Goal: Task Accomplishment & Management: Manage account settings

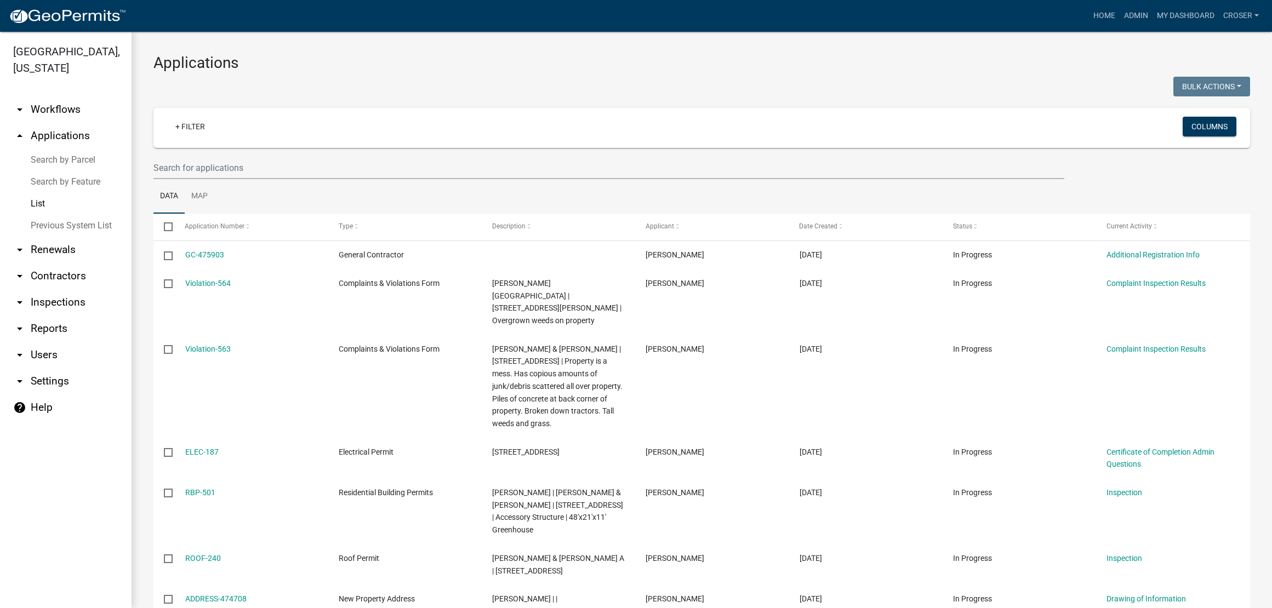
select select "3: 100"
click at [1119, 16] on link "Admin" at bounding box center [1135, 15] width 33 height 21
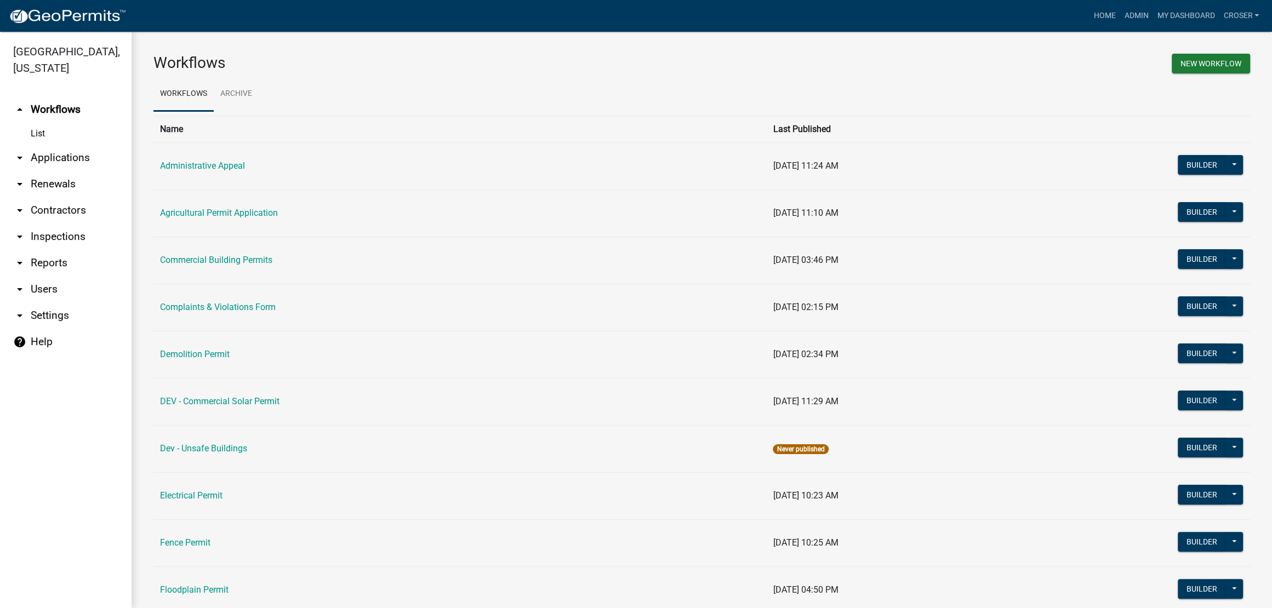
click at [65, 171] on link "arrow_drop_down Applications" at bounding box center [65, 158] width 131 height 26
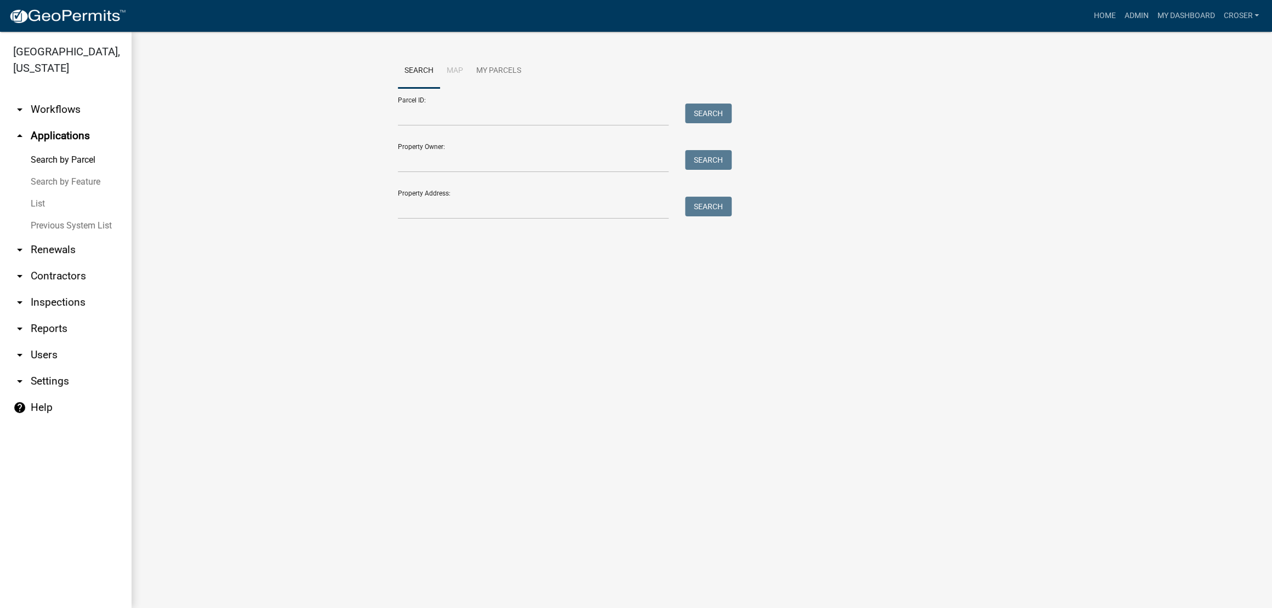
click at [47, 215] on link "List" at bounding box center [65, 204] width 131 height 22
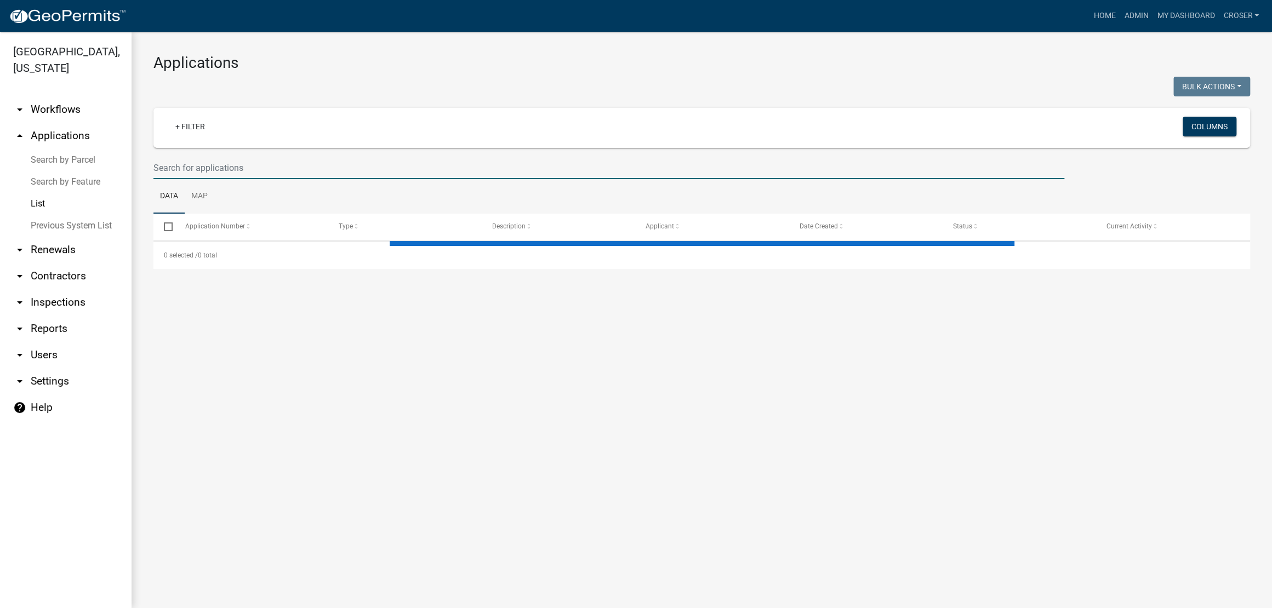
click at [252, 179] on input "text" at bounding box center [608, 168] width 911 height 22
select select "3: 100"
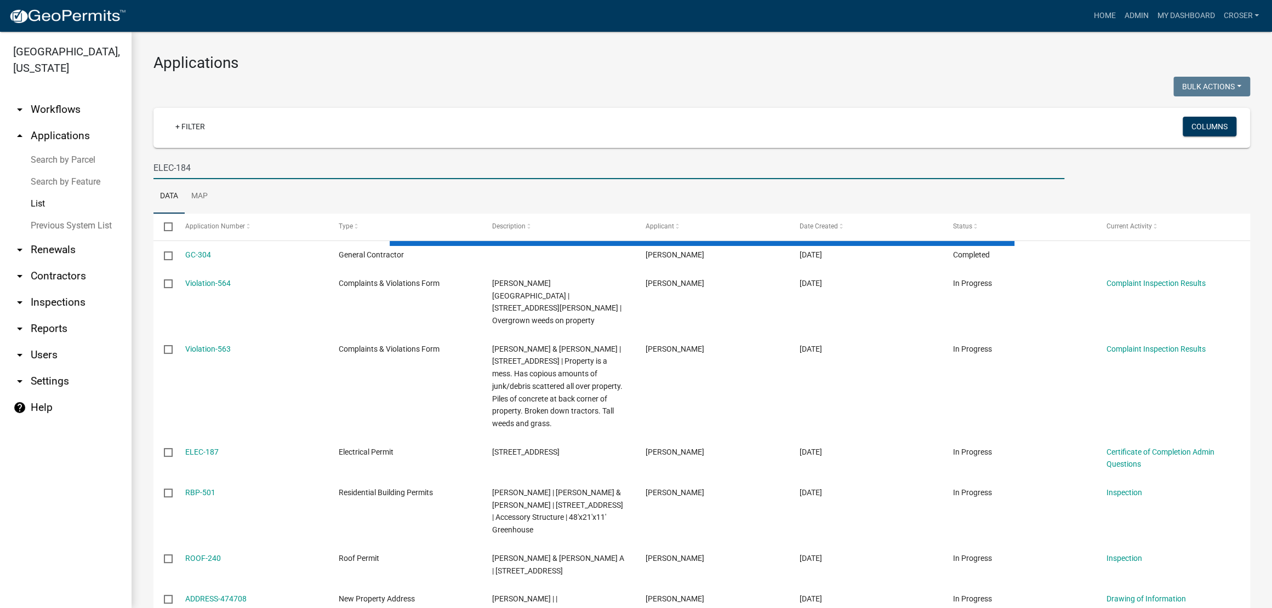
type input "ELEC-184"
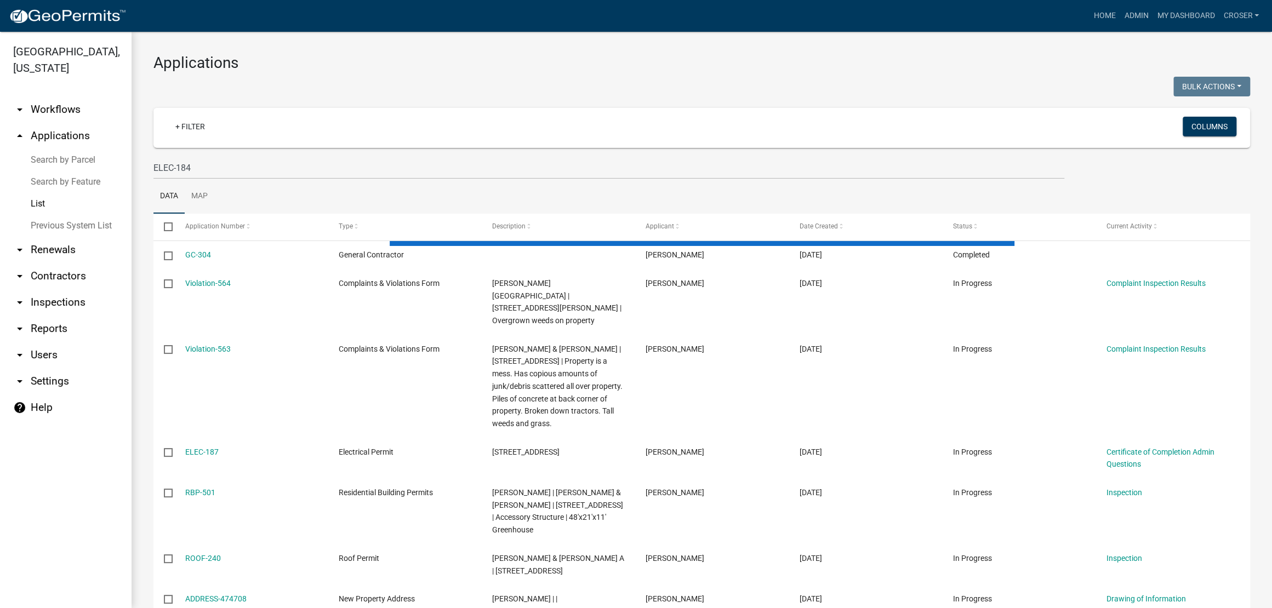
click at [443, 91] on div at bounding box center [423, 88] width 557 height 22
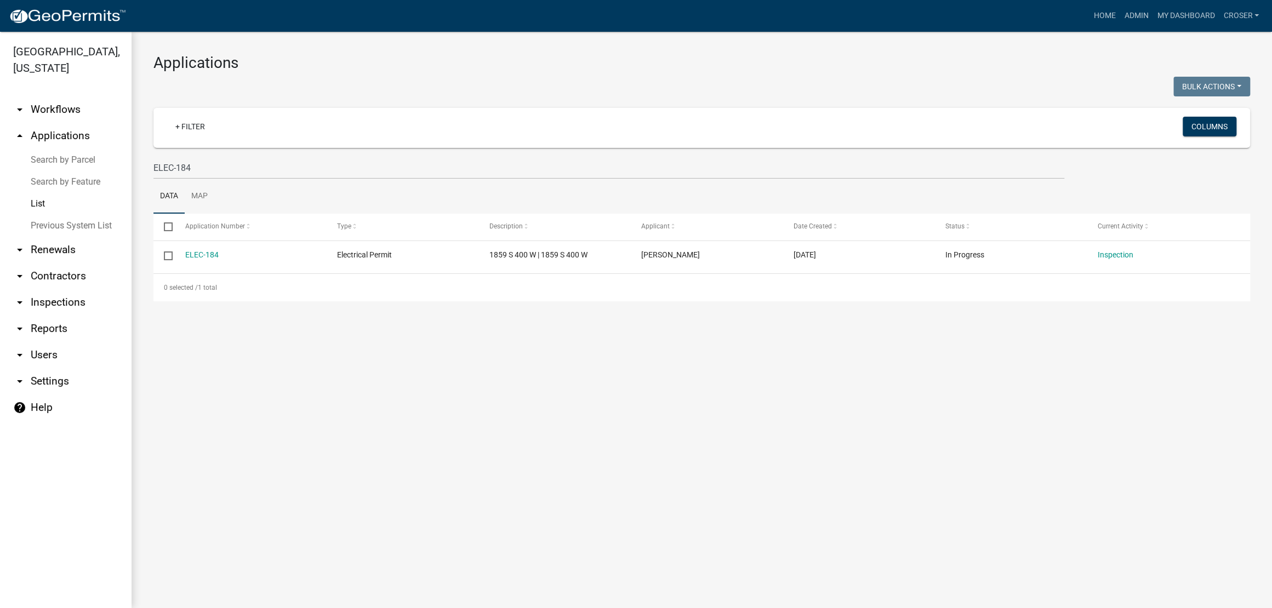
click at [443, 91] on div at bounding box center [423, 88] width 557 height 22
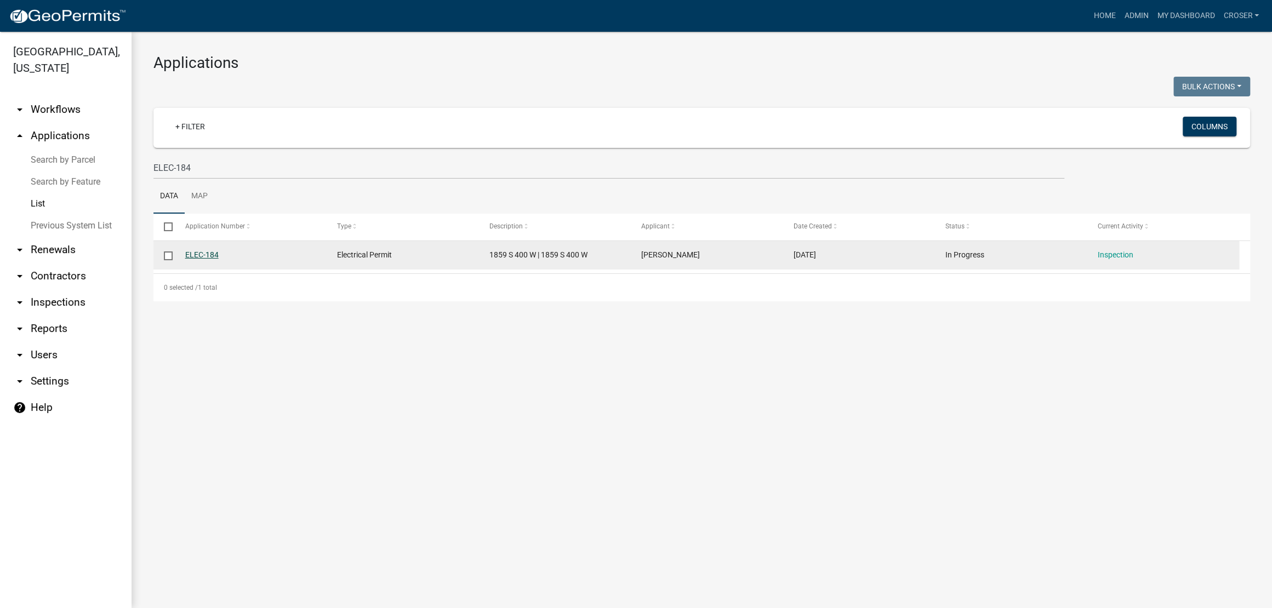
click at [219, 259] on link "ELEC-184" at bounding box center [201, 254] width 33 height 9
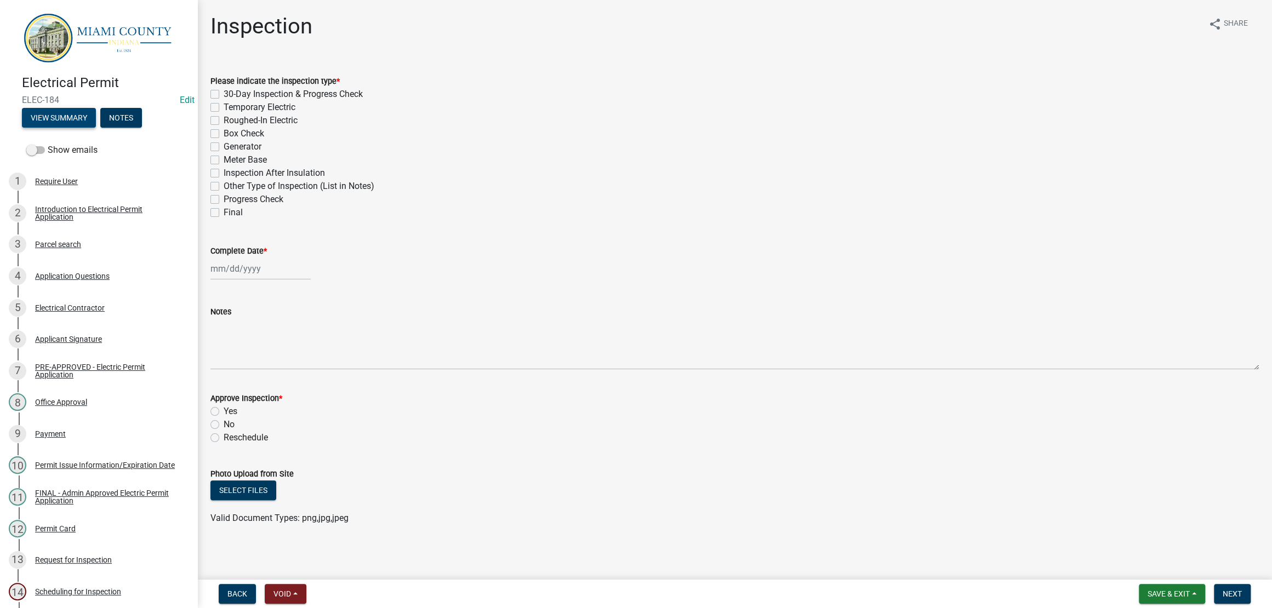
click at [96, 120] on button "View Summary" at bounding box center [59, 118] width 74 height 20
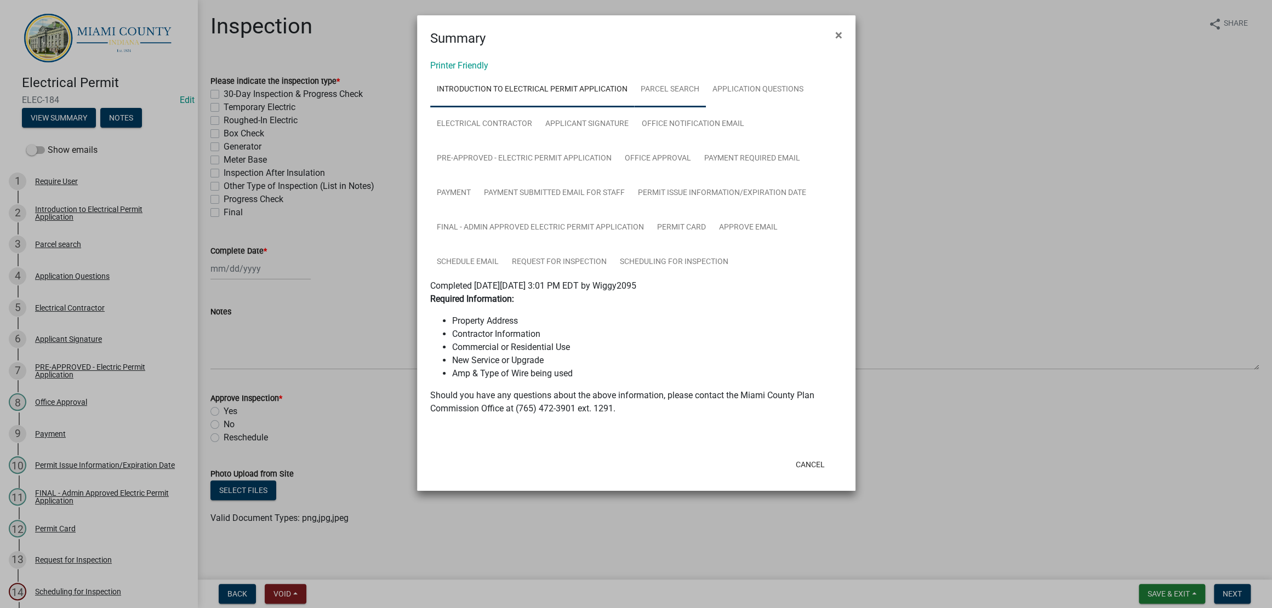
click at [706, 100] on link "Parcel search" at bounding box center [670, 89] width 72 height 35
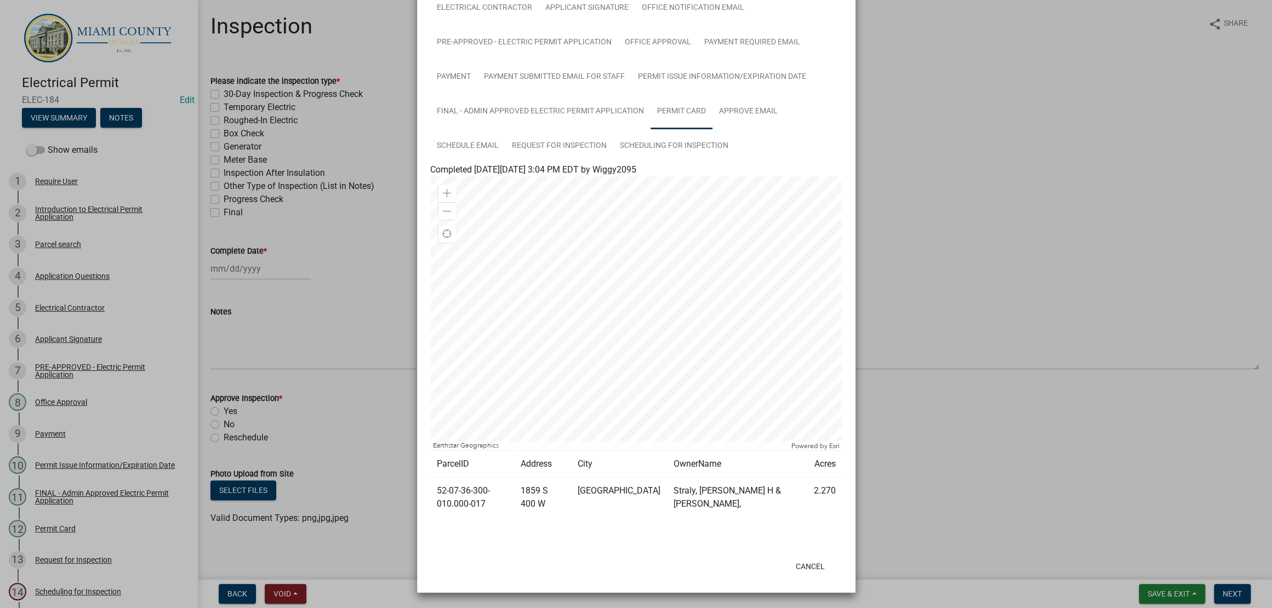
scroll to position [210, 0]
click at [613, 164] on link "Request for Inspection" at bounding box center [559, 146] width 108 height 35
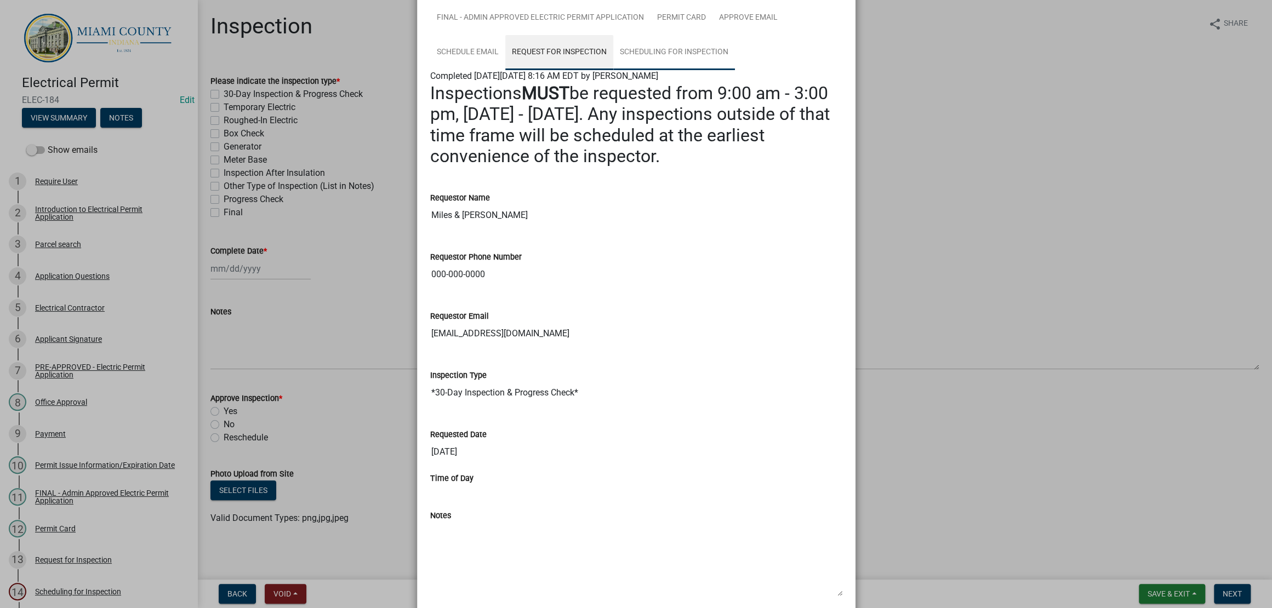
click at [613, 70] on link "Scheduling for Inspection" at bounding box center [674, 52] width 122 height 35
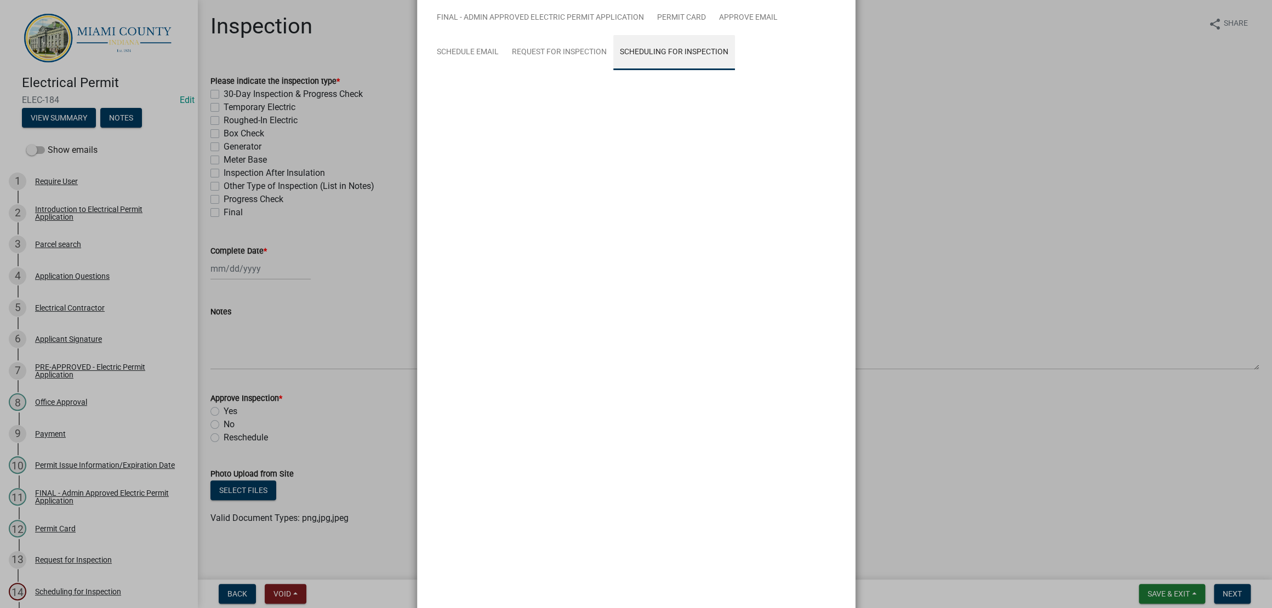
scroll to position [125, 0]
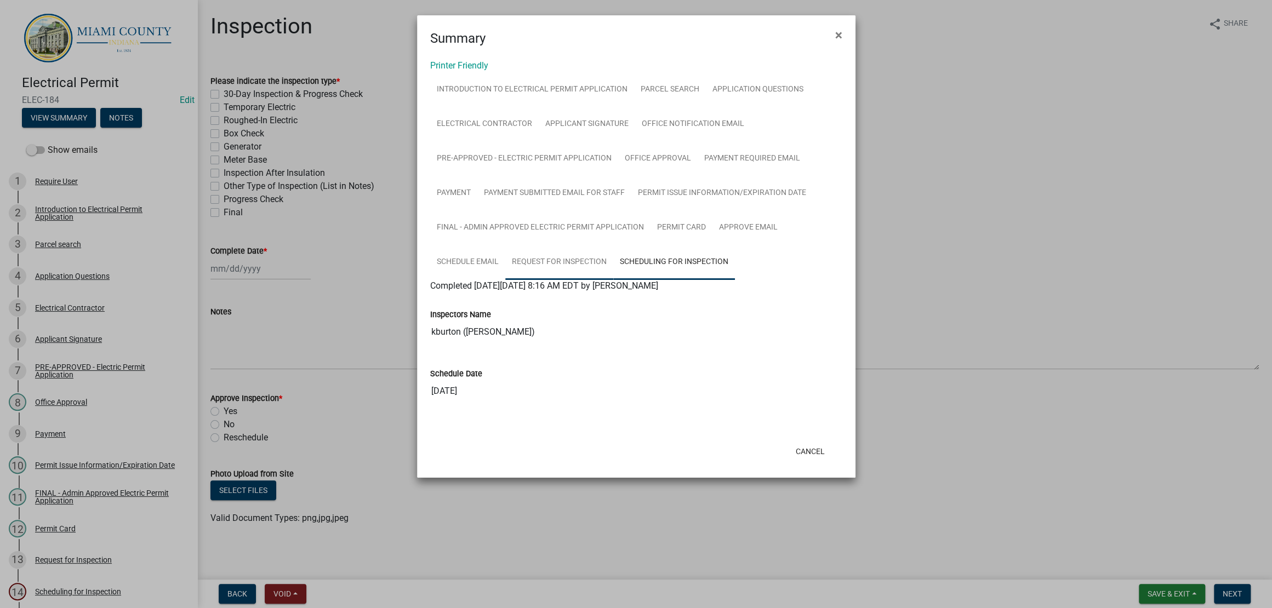
click at [613, 279] on link "Request for Inspection" at bounding box center [559, 262] width 108 height 35
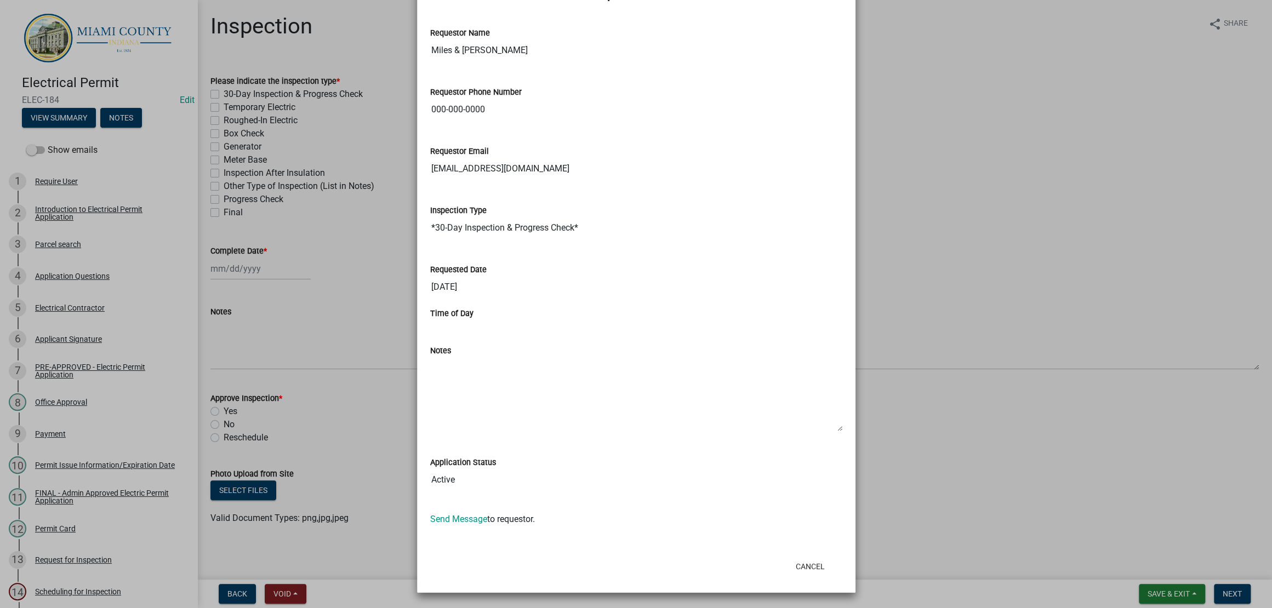
scroll to position [468, 0]
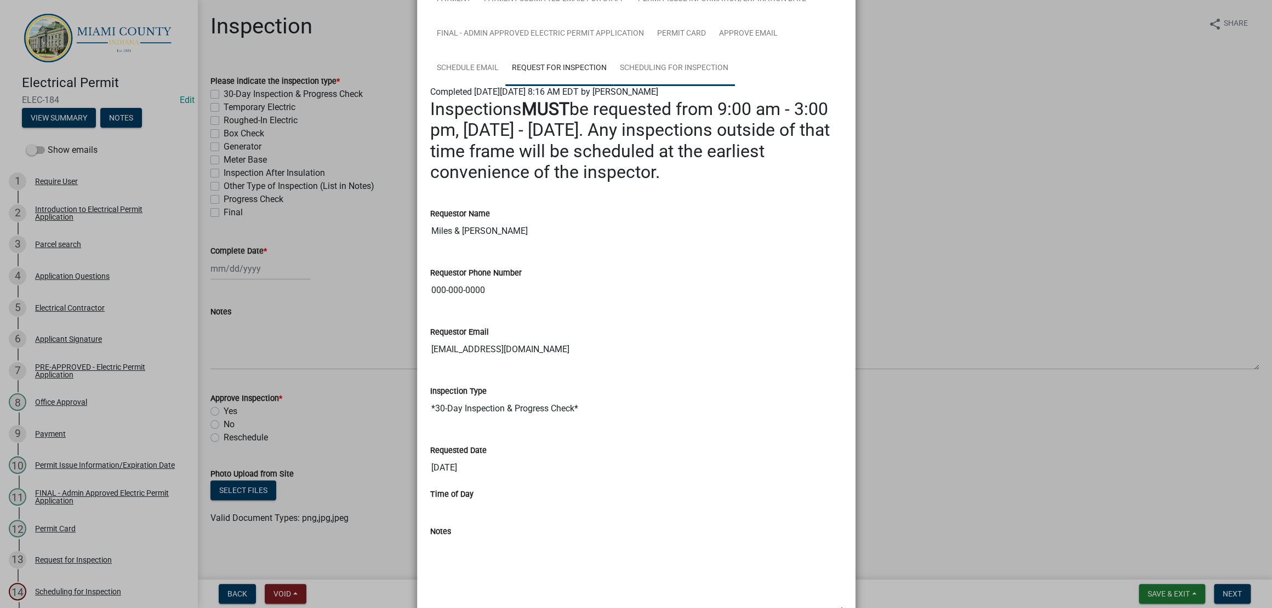
click at [613, 86] on link "Scheduling for Inspection" at bounding box center [674, 68] width 122 height 35
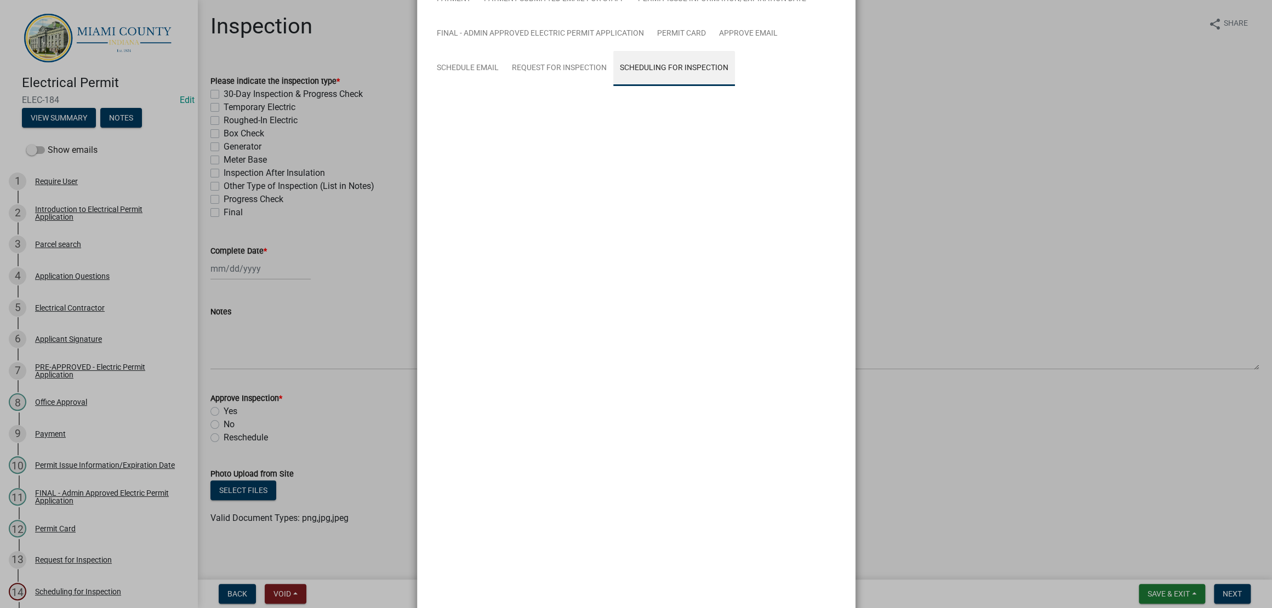
scroll to position [125, 0]
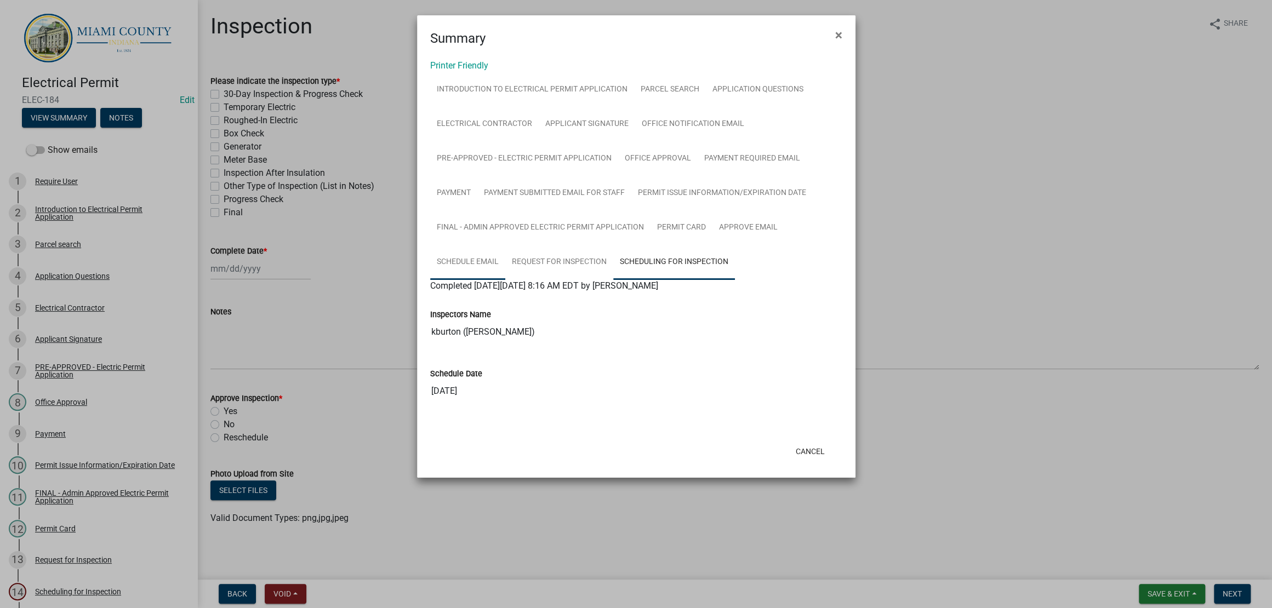
click at [505, 280] on link "Schedule Email" at bounding box center [467, 262] width 75 height 35
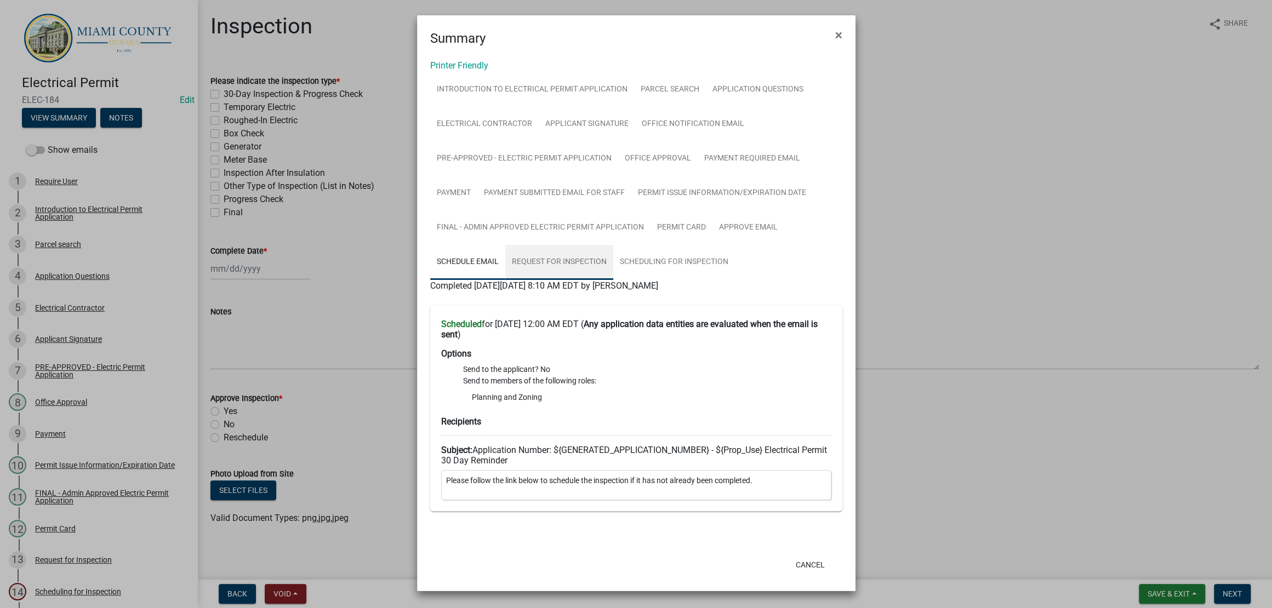
click at [613, 280] on link "Request for Inspection" at bounding box center [559, 262] width 108 height 35
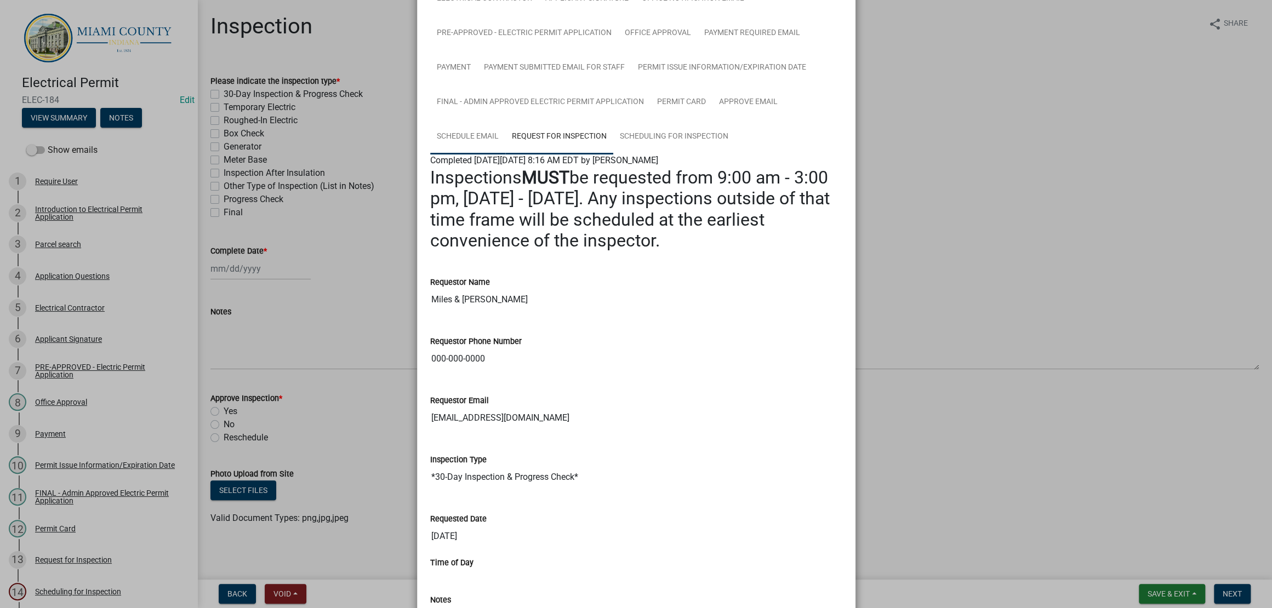
click at [505, 155] on link "Schedule Email" at bounding box center [467, 136] width 75 height 35
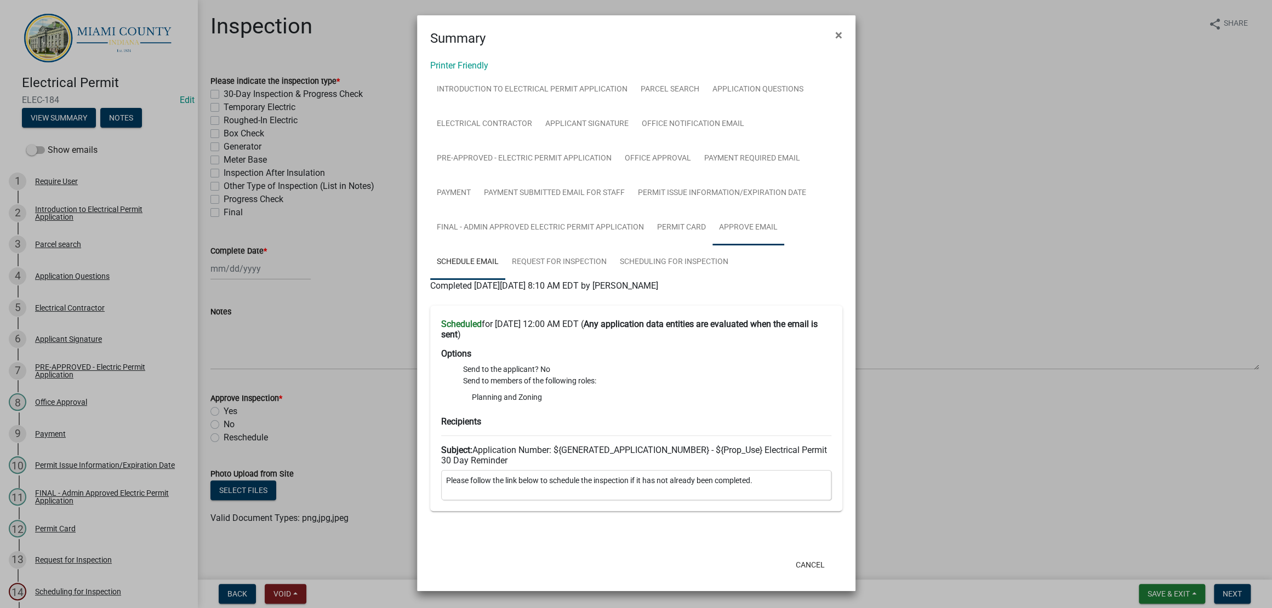
click at [712, 245] on link "Approve Email" at bounding box center [748, 227] width 72 height 35
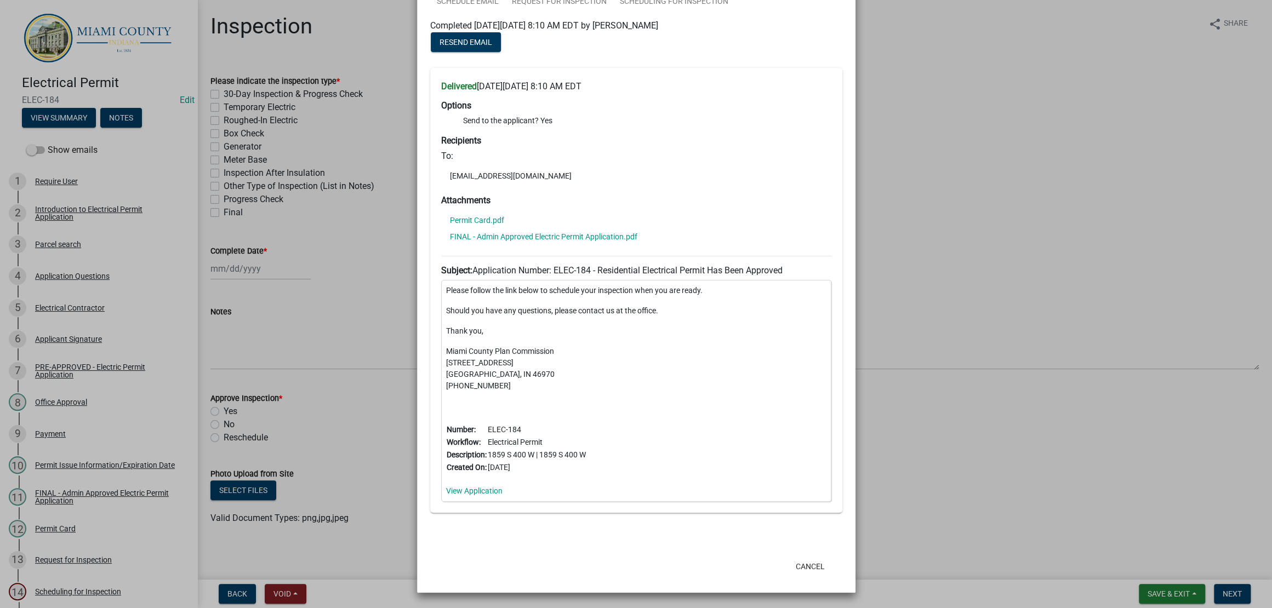
scroll to position [262, 0]
drag, startPoint x: 496, startPoint y: 232, endPoint x: 490, endPoint y: 229, distance: 7.1
click at [494, 52] on button "Resend Email" at bounding box center [466, 42] width 70 height 20
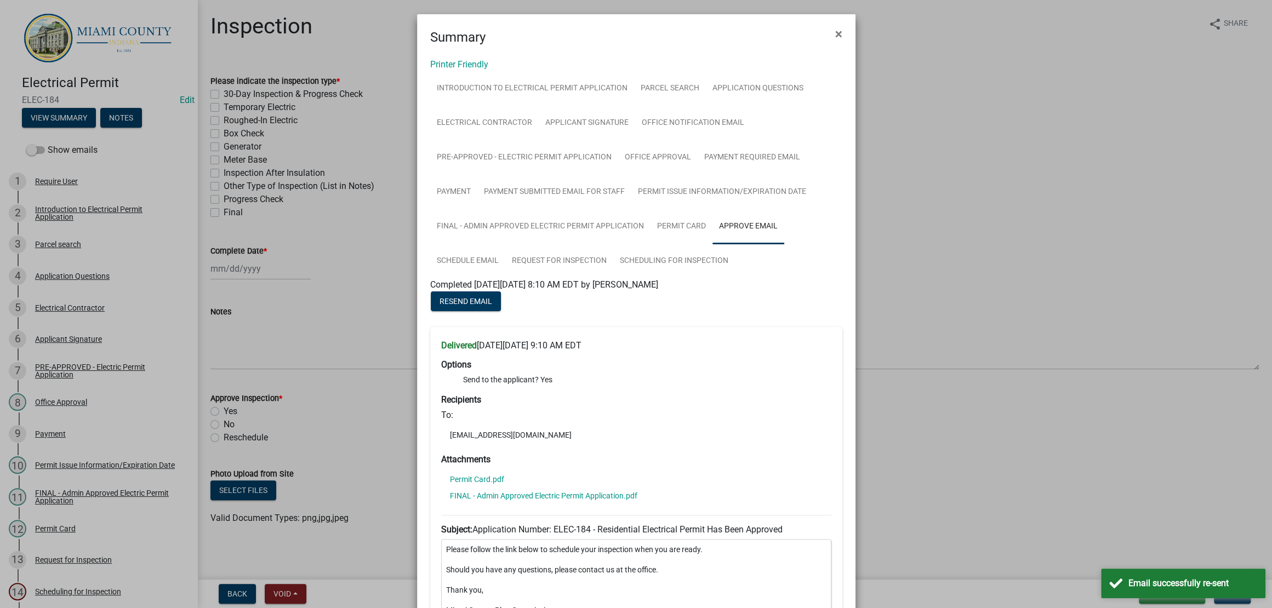
scroll to position [0, 0]
drag, startPoint x: 630, startPoint y: 114, endPoint x: 648, endPoint y: 121, distance: 18.7
click at [630, 107] on link "Introduction to Electrical Permit Application" at bounding box center [532, 89] width 204 height 35
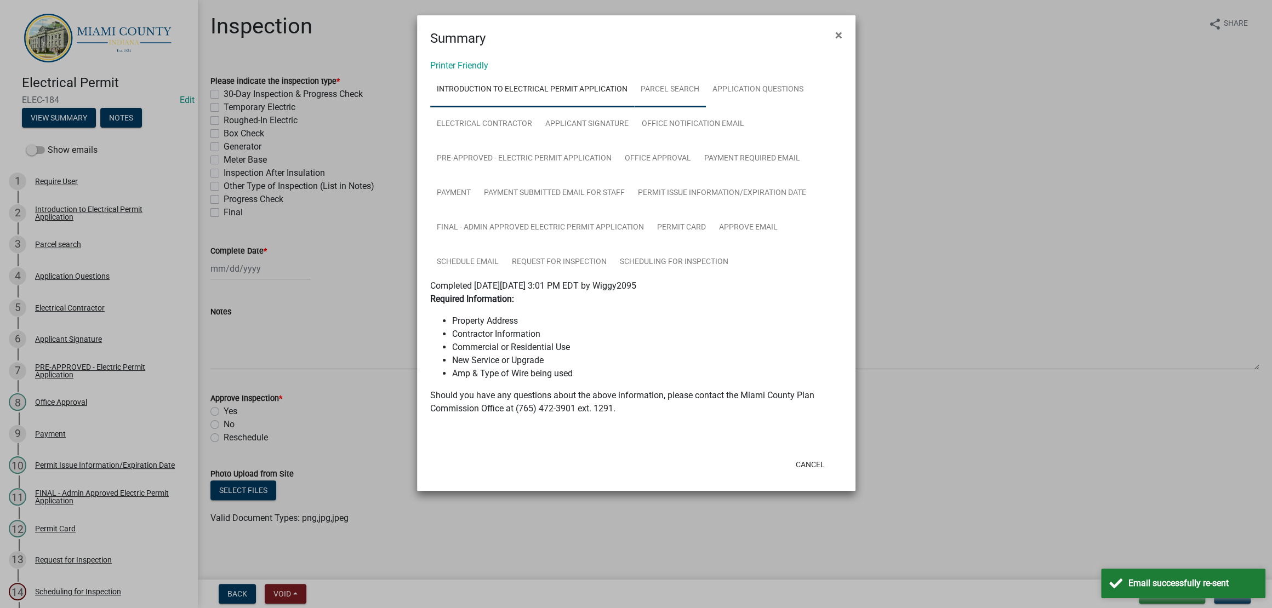
click at [706, 107] on link "Parcel search" at bounding box center [670, 89] width 72 height 35
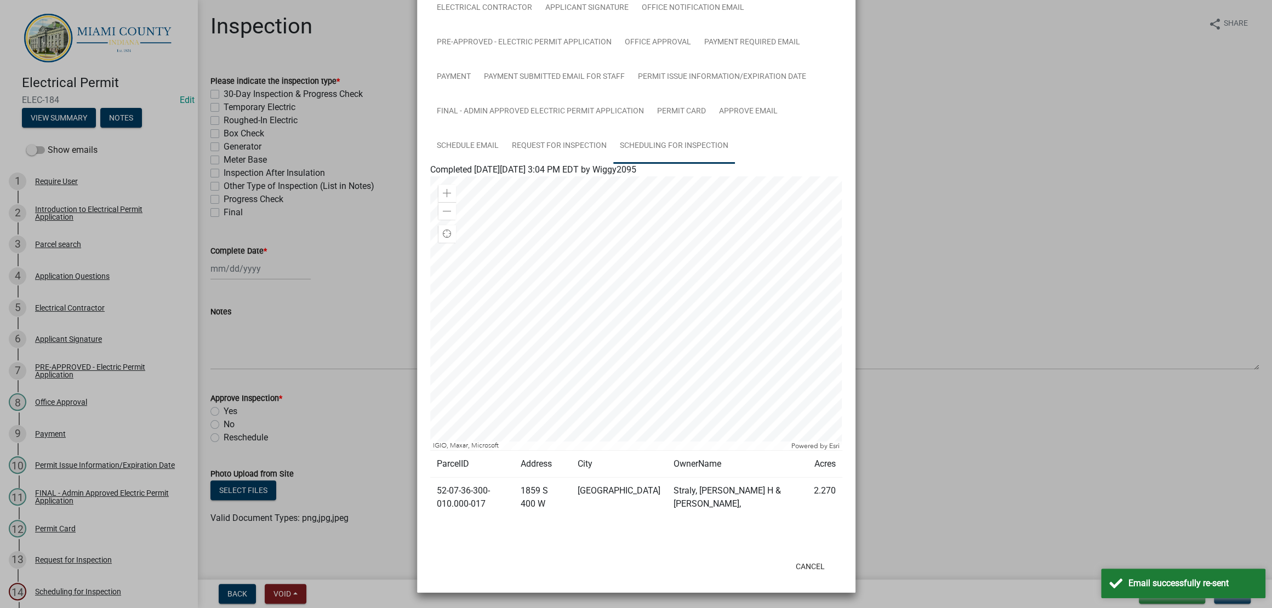
click at [613, 164] on link "Scheduling for Inspection" at bounding box center [674, 146] width 122 height 35
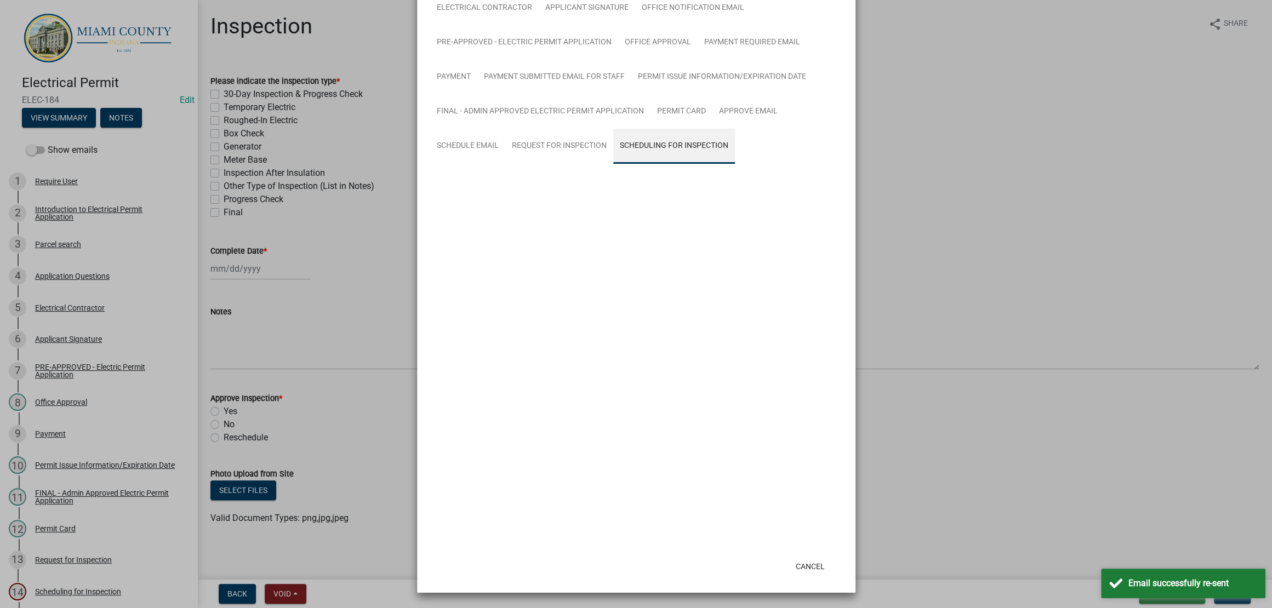
scroll to position [125, 0]
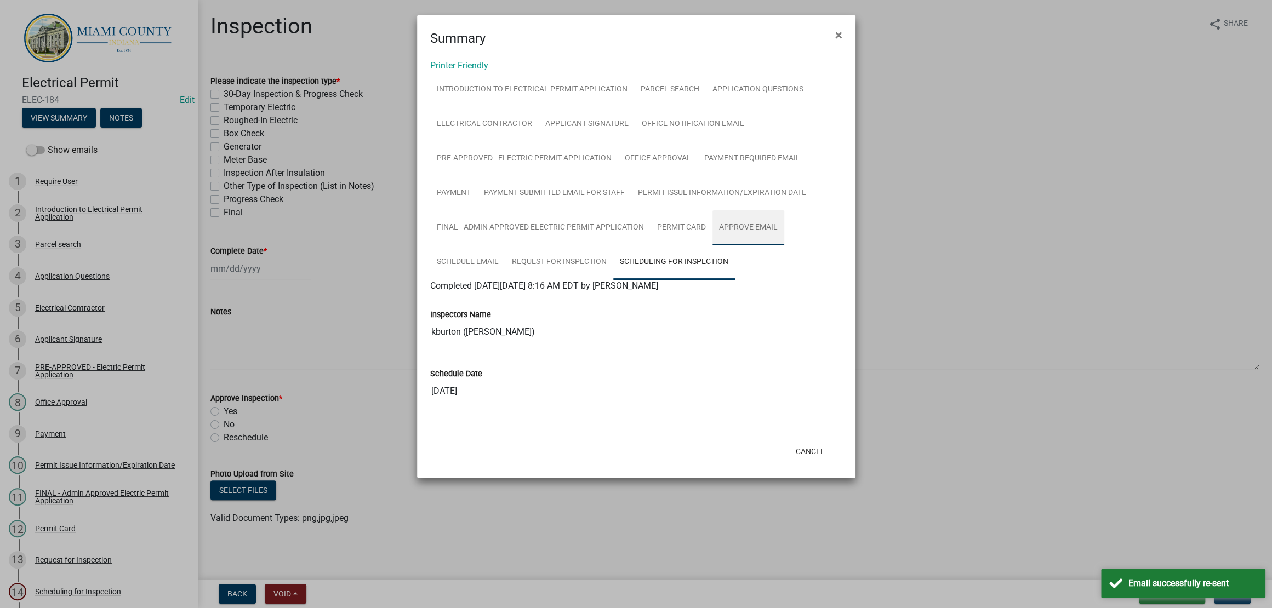
click at [712, 245] on link "Approve Email" at bounding box center [748, 227] width 72 height 35
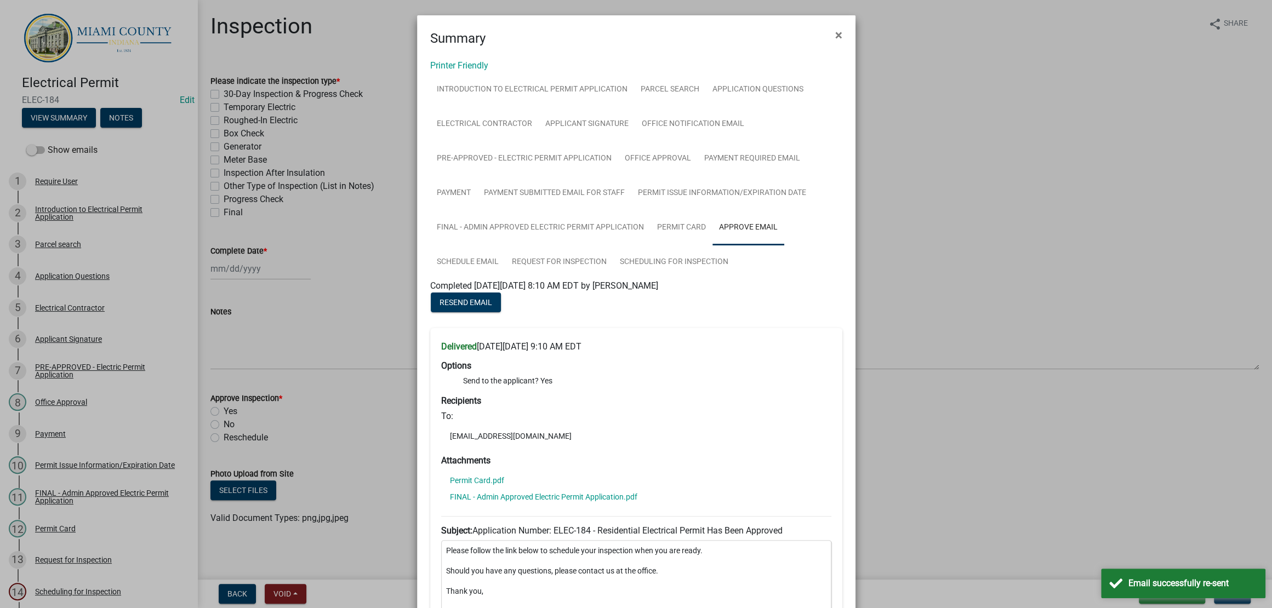
scroll to position [0, 0]
click at [613, 280] on link "Request for Inspection" at bounding box center [559, 262] width 108 height 35
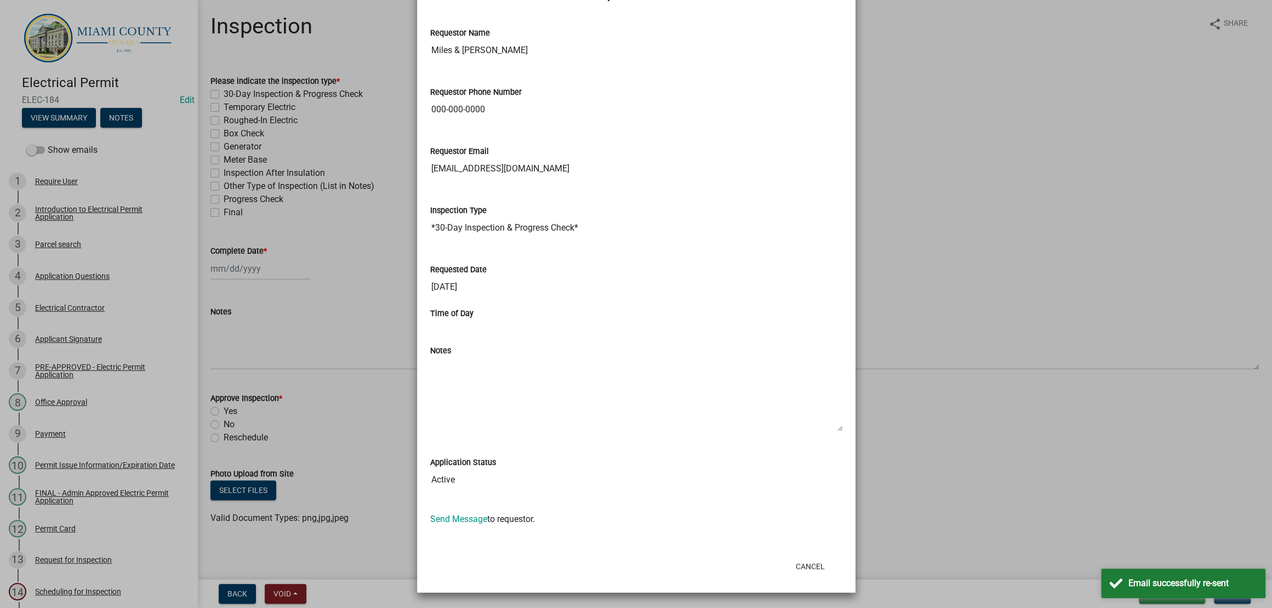
scroll to position [762, 0]
click at [645, 375] on textarea "Notes" at bounding box center [636, 394] width 412 height 75
click at [638, 357] on textarea "Notes" at bounding box center [636, 394] width 412 height 75
click at [649, 344] on div "Notes" at bounding box center [636, 350] width 412 height 13
click at [647, 344] on div "Notes" at bounding box center [636, 350] width 412 height 13
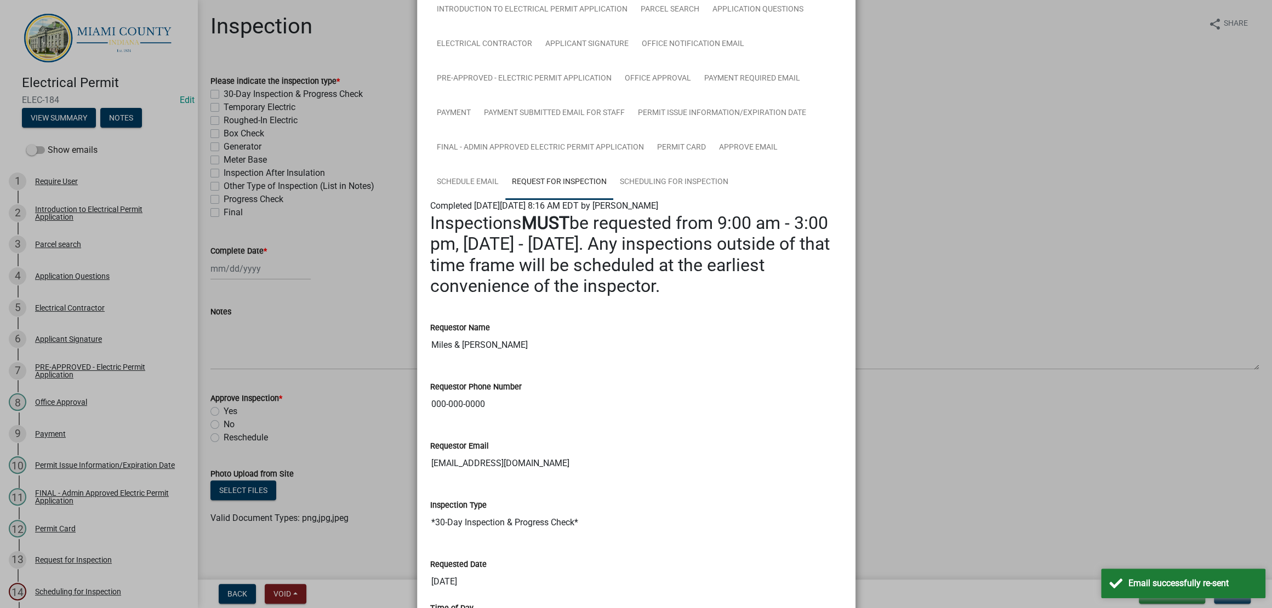
scroll to position [0, 0]
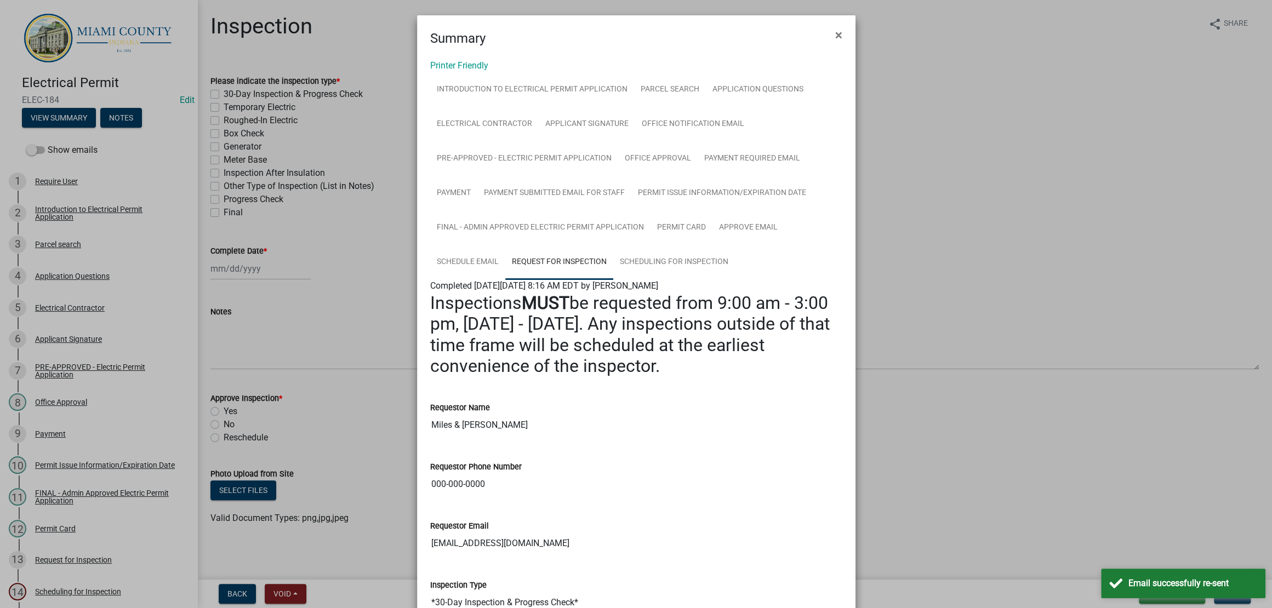
drag, startPoint x: 999, startPoint y: 179, endPoint x: 943, endPoint y: 178, distance: 56.4
click at [999, 178] on ngb-modal-window "Summary × Printer Friendly Introduction to Electrical Permit Application Parcel…" at bounding box center [636, 304] width 1272 height 608
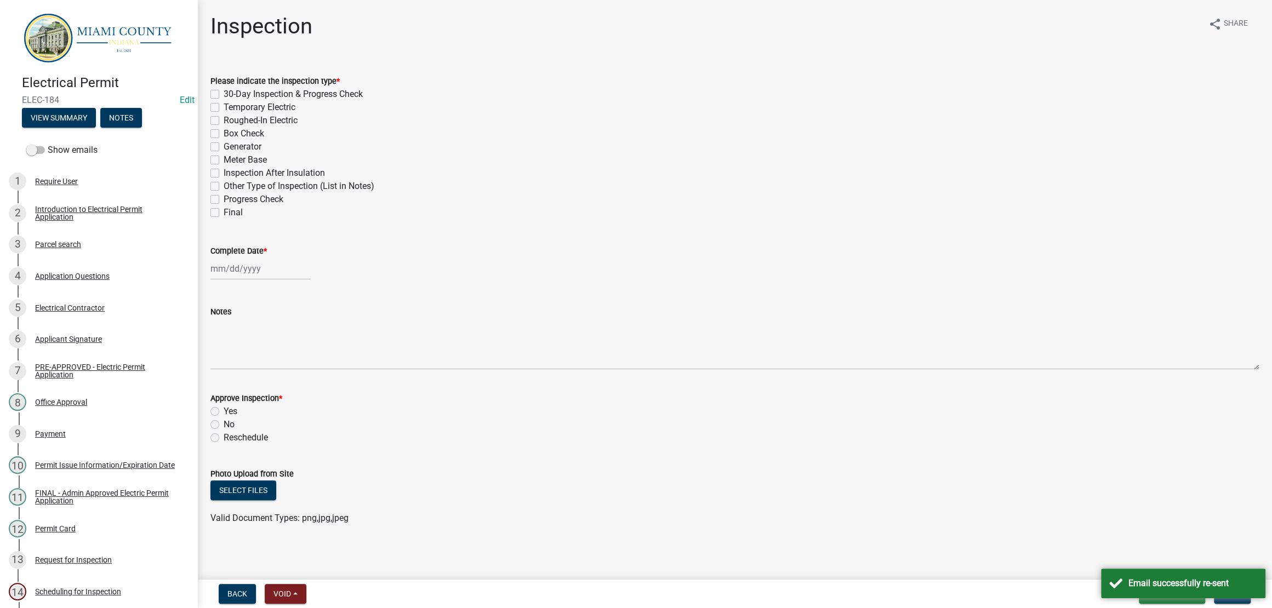
click at [237, 101] on label "30-Day Inspection & Progress Check" at bounding box center [293, 94] width 139 height 13
click at [231, 95] on input "30-Day Inspection & Progress Check" at bounding box center [227, 91] width 7 height 7
checkbox input "true"
checkbox input "false"
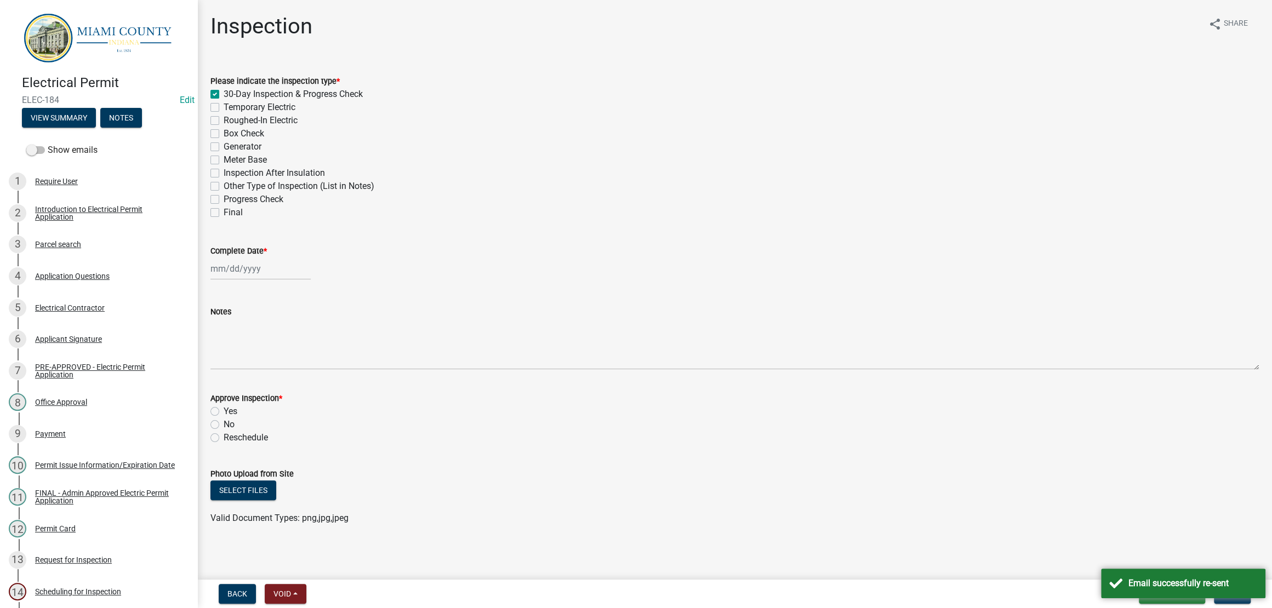
checkbox input "false"
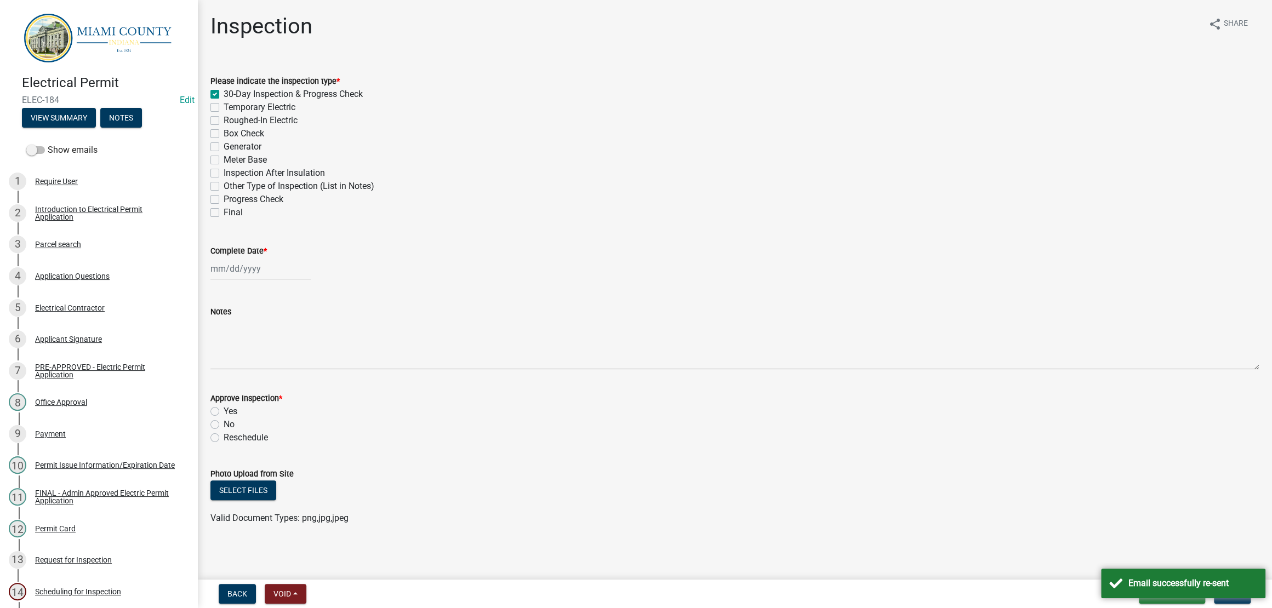
checkbox input "false"
click at [227, 127] on div "Roughed-In Electric" at bounding box center [734, 120] width 1048 height 13
click at [224, 127] on label "Roughed-In Electric" at bounding box center [261, 120] width 74 height 13
click at [224, 121] on input "Roughed-In Electric" at bounding box center [227, 117] width 7 height 7
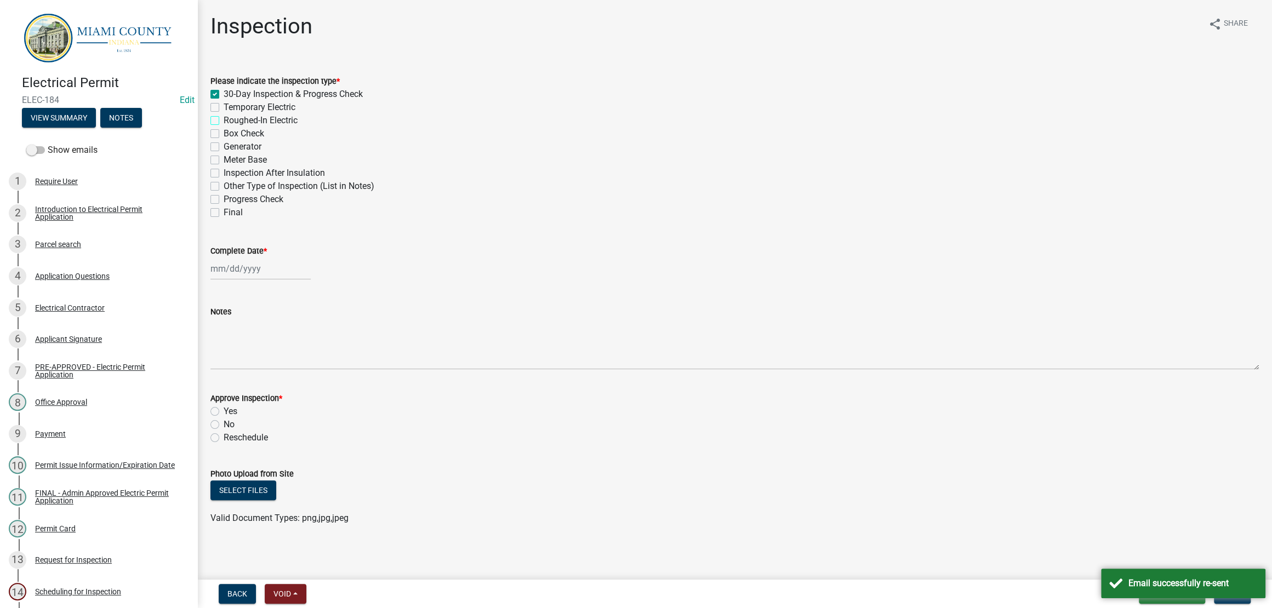
checkbox input "true"
checkbox input "false"
checkbox input "true"
checkbox input "false"
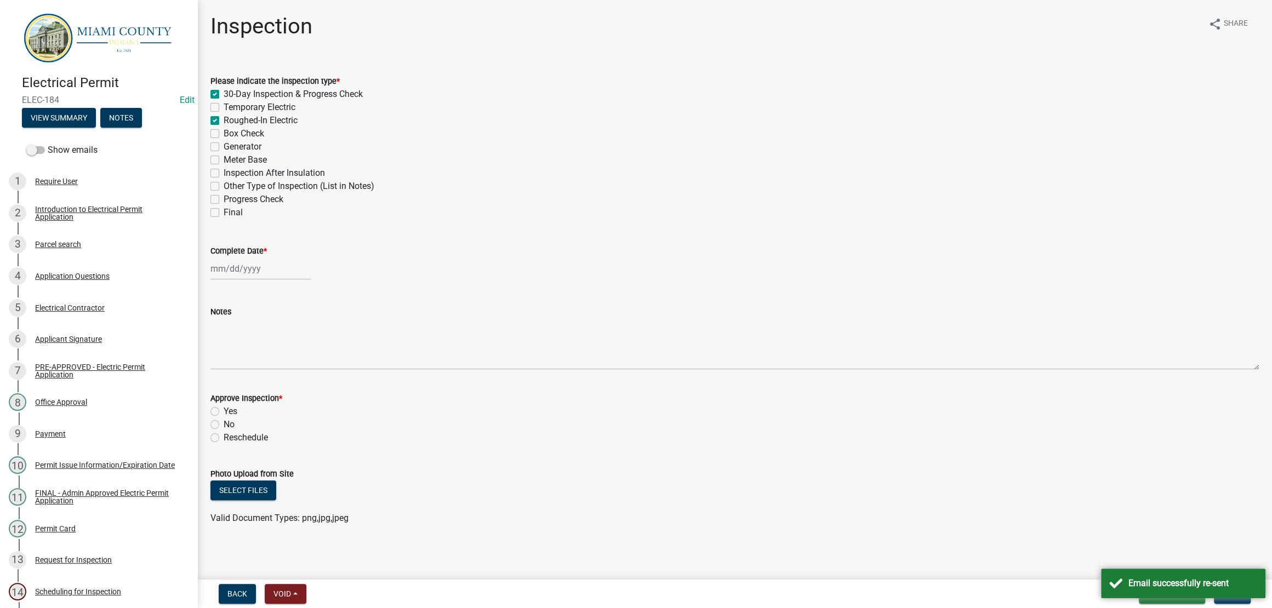
checkbox input "false"
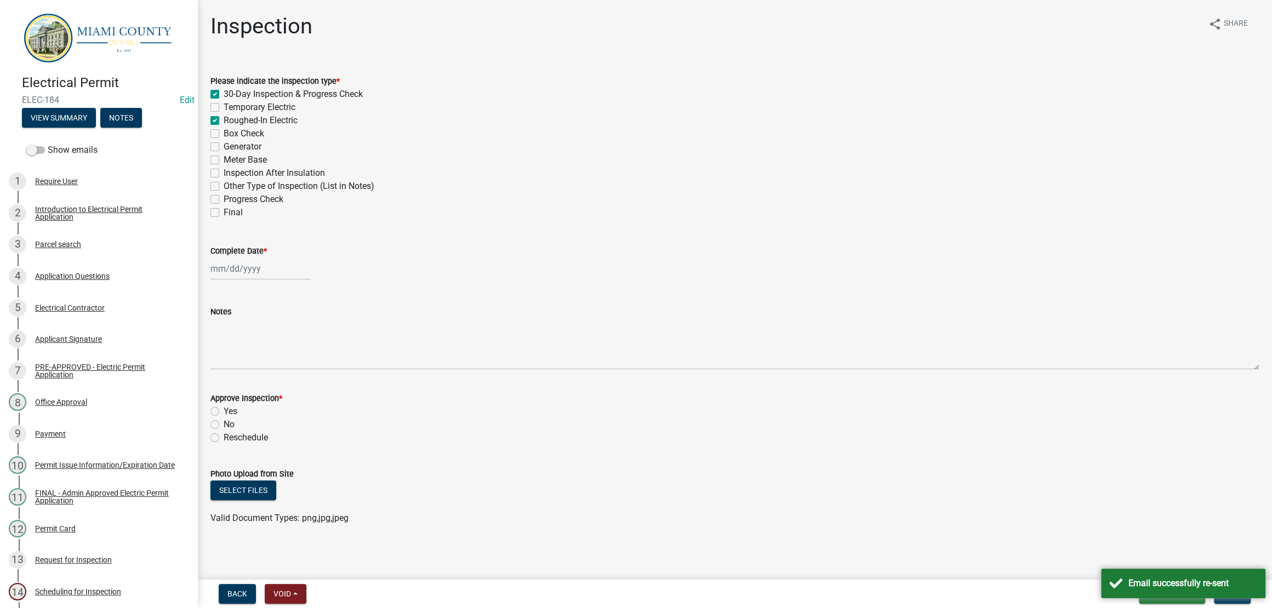
checkbox input "false"
click at [224, 140] on label "Box Check" at bounding box center [244, 133] width 41 height 13
click at [224, 134] on input "Box Check" at bounding box center [227, 130] width 7 height 7
checkbox input "true"
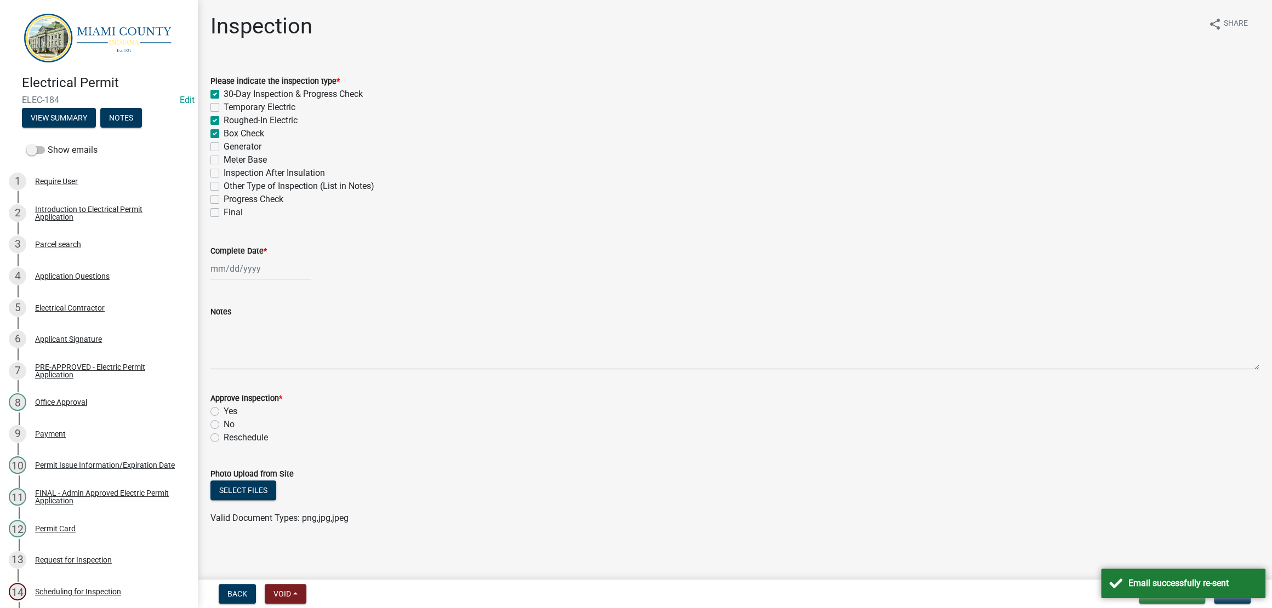
checkbox input "false"
checkbox input "true"
checkbox input "false"
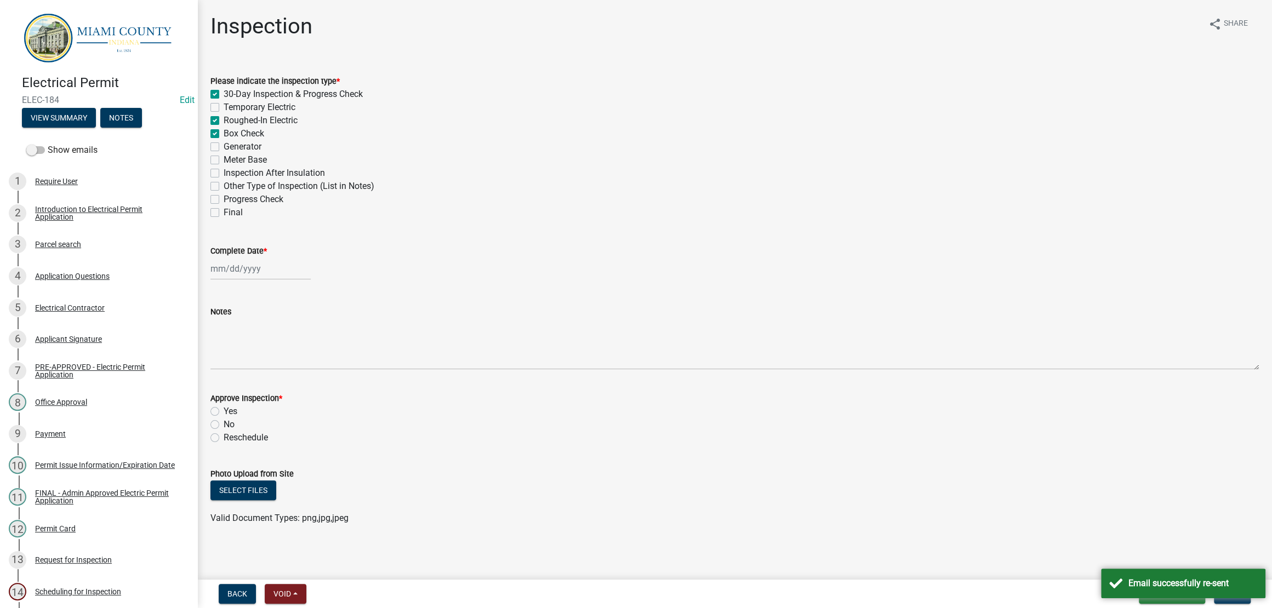
checkbox input "false"
click at [254, 280] on div at bounding box center [260, 269] width 100 height 22
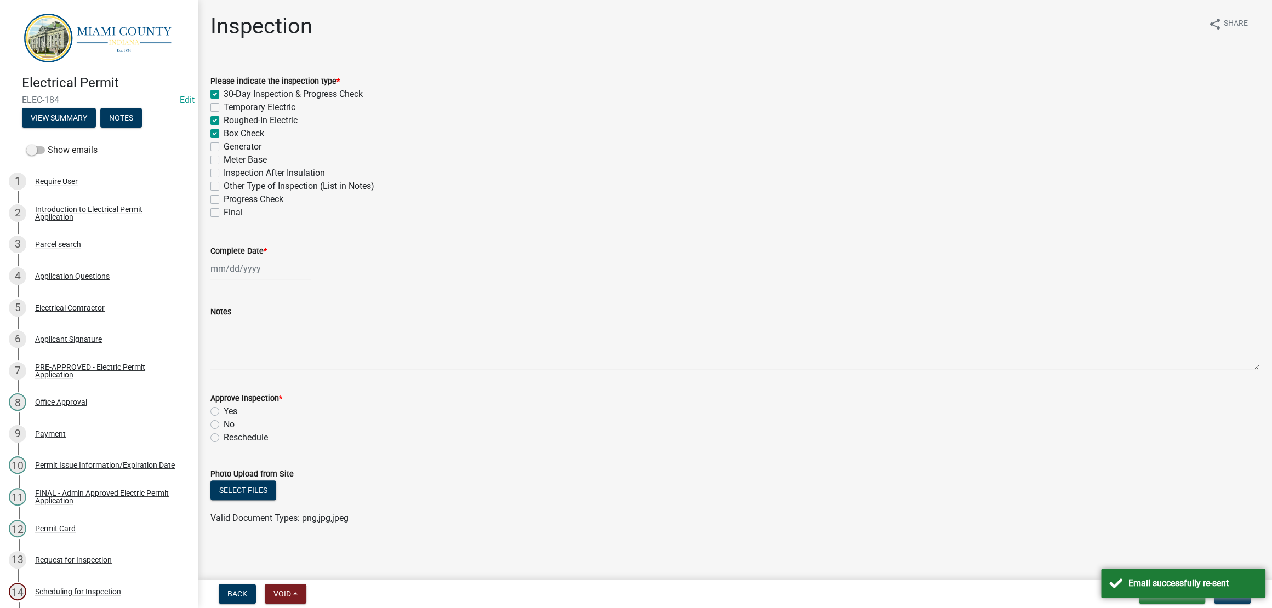
select select "9"
select select "2025"
click at [222, 384] on div "15" at bounding box center [222, 375] width 18 height 18
type input "[DATE]"
select select "9"
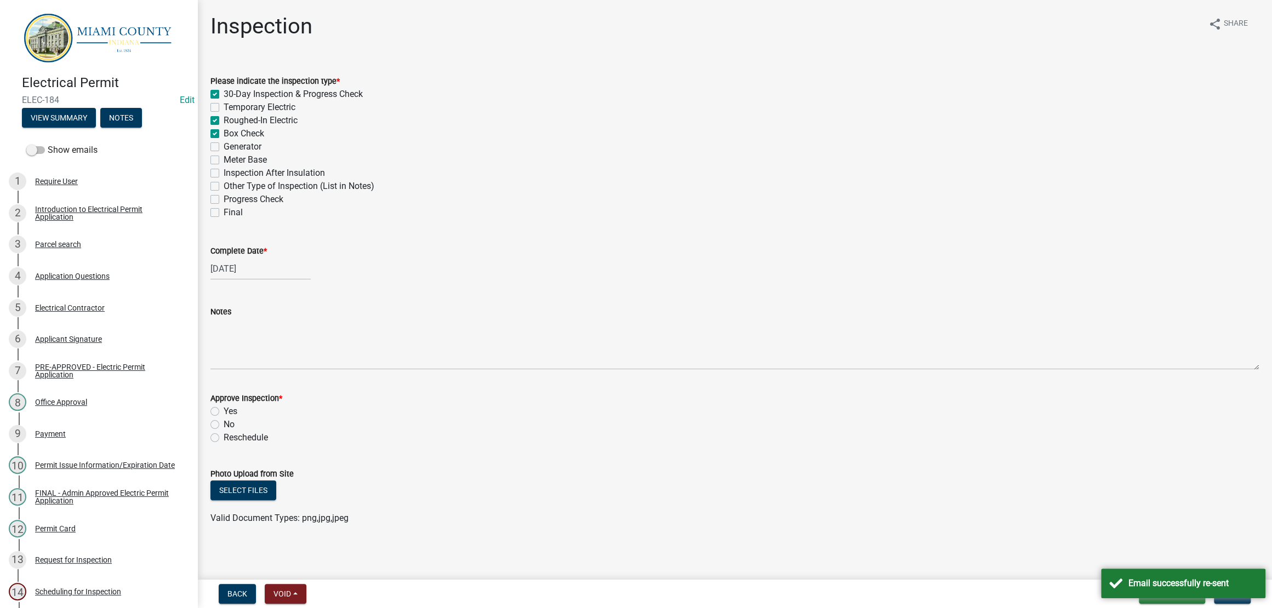
select select "2025"
click at [259, 280] on div "09/15/2025 Jan Feb Mar Apr May Jun Jul Aug Sep Oct Nov Dec 1525 1526 1527 1528 …" at bounding box center [260, 269] width 100 height 22
click at [496, 280] on div "Complete Date * 09/15/2025 Jan Feb Mar Apr May Jun Jul Aug Sep Oct Nov Dec 1525…" at bounding box center [734, 254] width 1048 height 51
click at [251, 255] on div "[DATE]" at bounding box center [260, 266] width 100 height 22
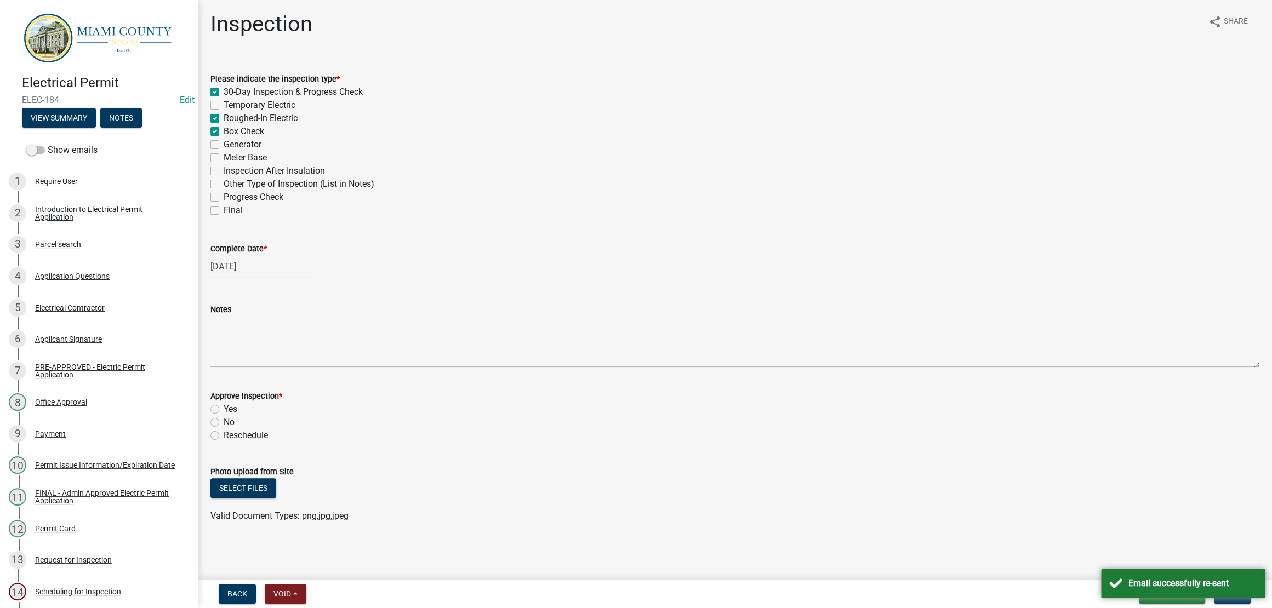
select select "9"
select select "2025"
click at [265, 346] on div "10" at bounding box center [257, 355] width 18 height 18
type input "09/10/2025"
click at [224, 429] on label "Reschedule" at bounding box center [246, 435] width 44 height 13
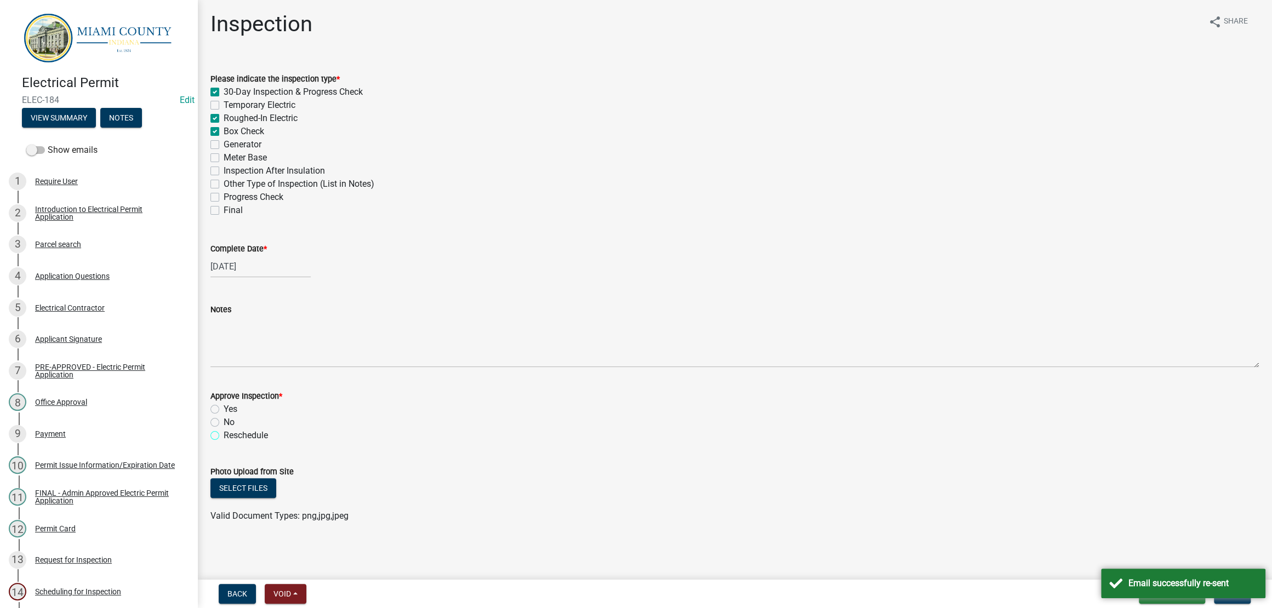
click at [224, 429] on input "Reschedule" at bounding box center [227, 432] width 7 height 7
radio input "true"
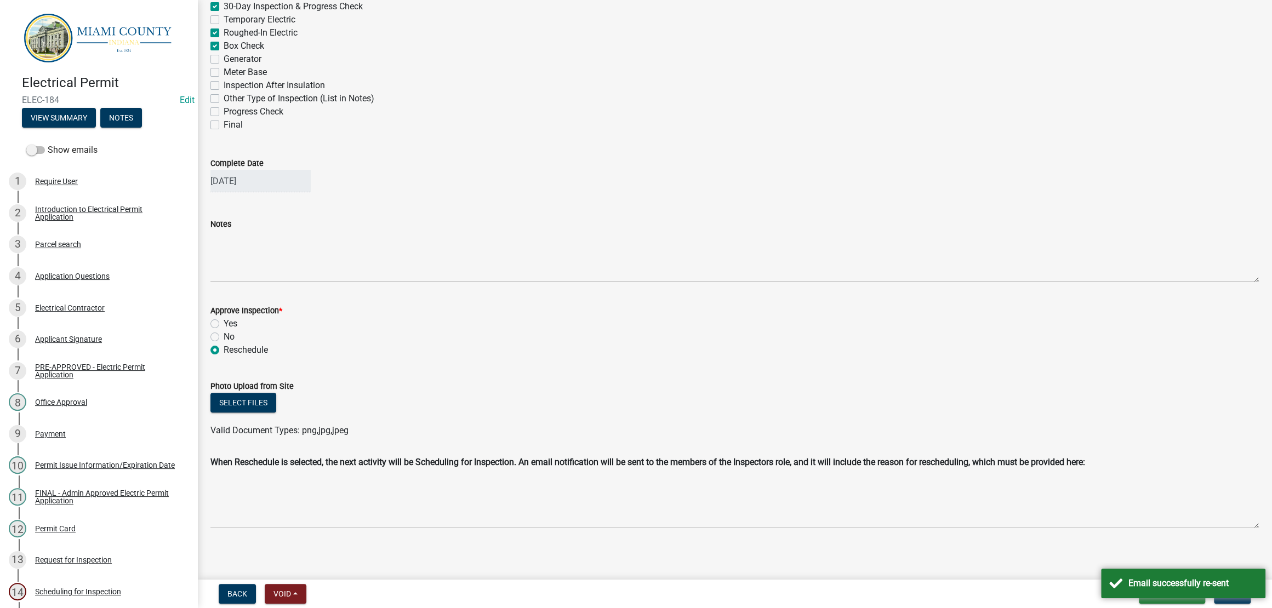
scroll to position [247, 0]
click at [364, 464] on div "When Reschedule is selected, the next activity will be Scheduling for Inspectio…" at bounding box center [734, 494] width 1065 height 77
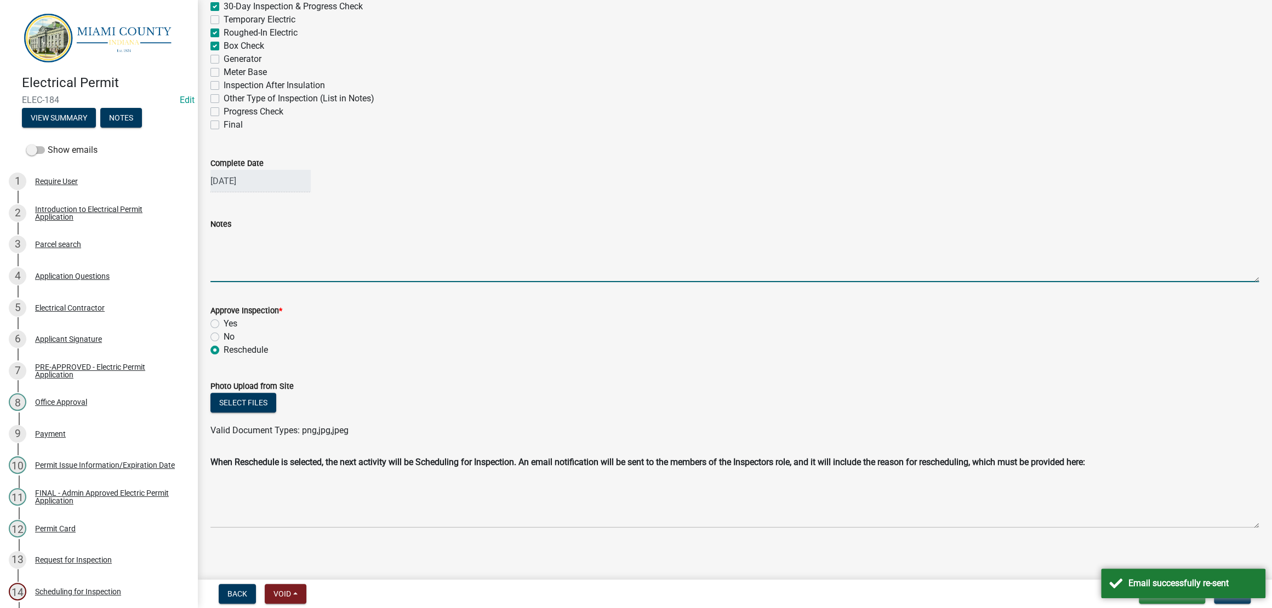
click at [392, 231] on textarea "Notes" at bounding box center [734, 257] width 1048 height 52
click at [96, 125] on button "View Summary" at bounding box center [59, 118] width 74 height 20
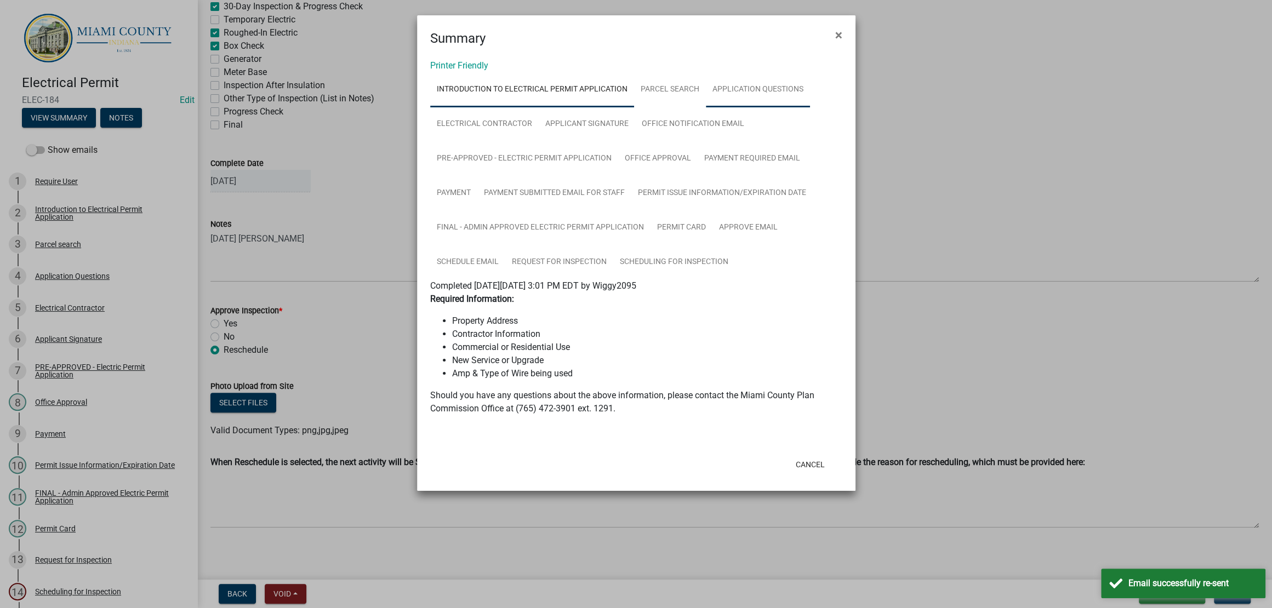
click at [706, 107] on link "Application Questions" at bounding box center [758, 89] width 104 height 35
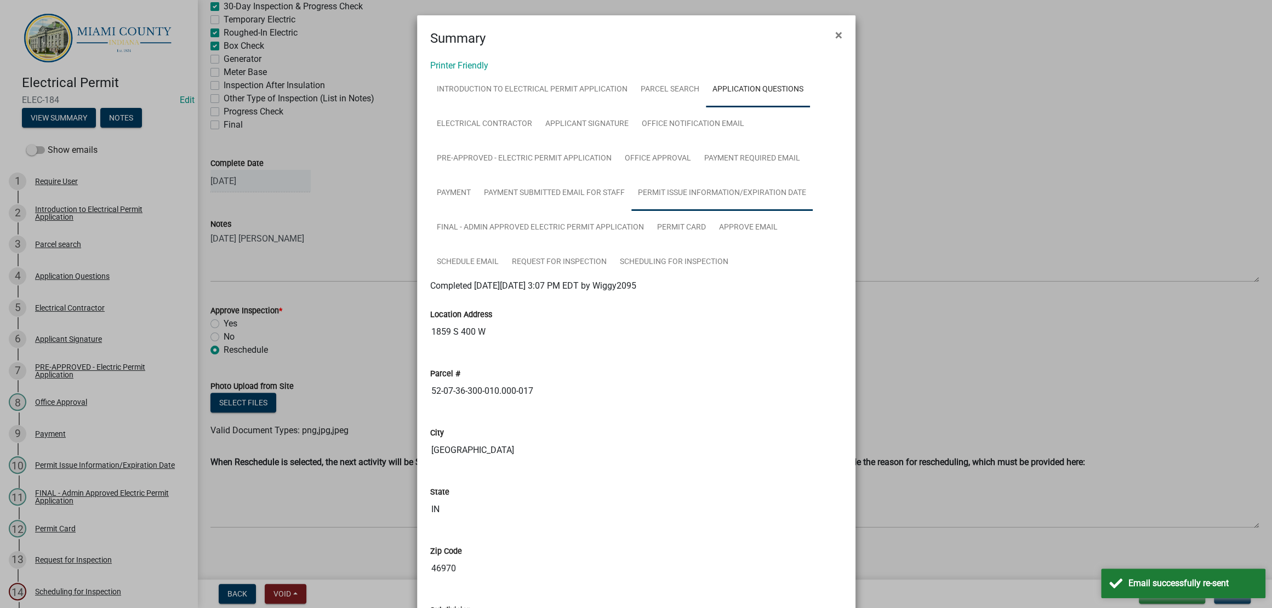
scroll to position [0, 0]
click at [539, 142] on link "Electrical Contractor" at bounding box center [484, 124] width 108 height 35
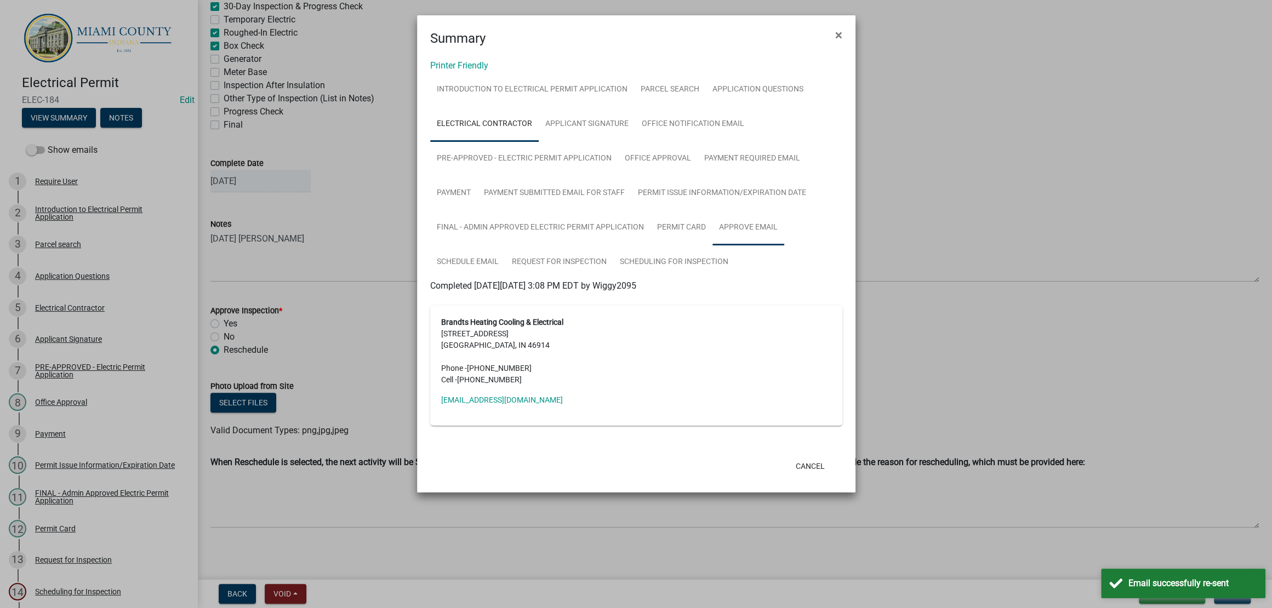
click at [712, 245] on link "Approve Email" at bounding box center [748, 227] width 72 height 35
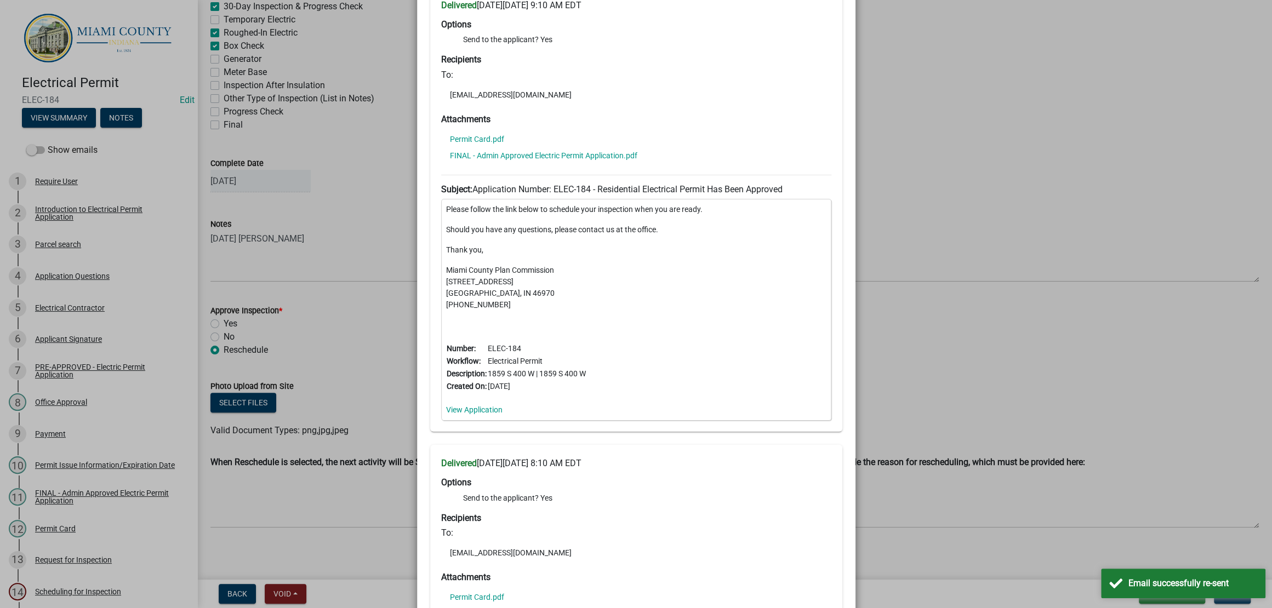
scroll to position [342, 0]
click at [924, 294] on ngb-modal-window "Summary × Printer Friendly Introduction to Electrical Permit Application Parcel…" at bounding box center [636, 304] width 1272 height 608
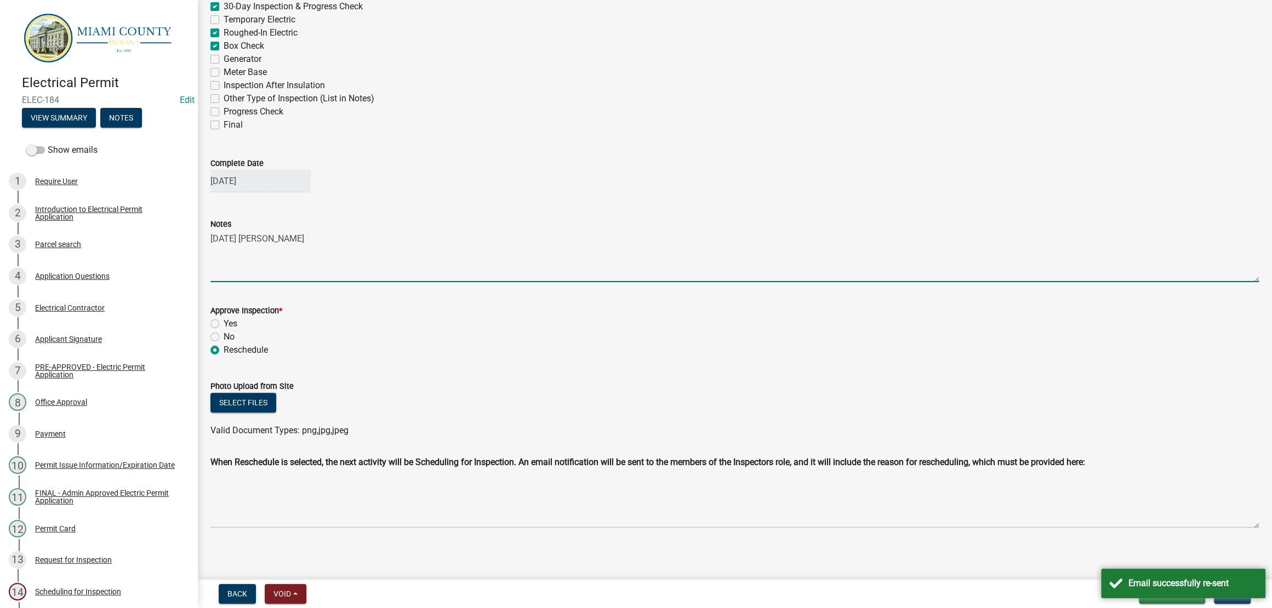
click at [397, 231] on textarea "9/10/25 Wes" at bounding box center [734, 257] width 1048 height 52
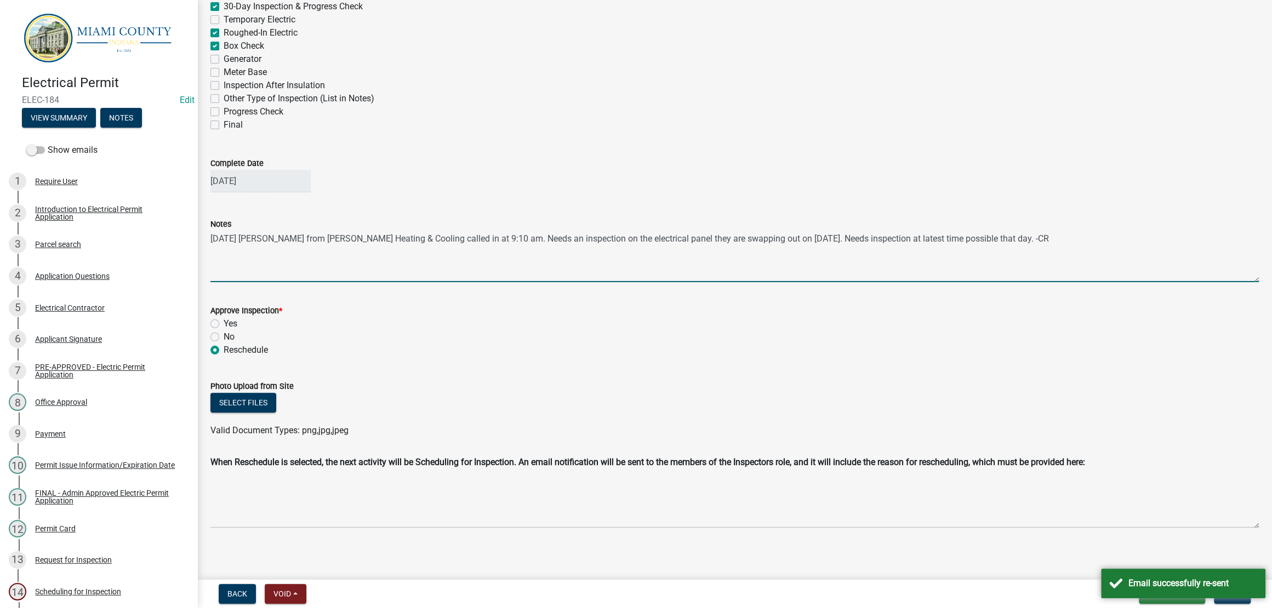
drag, startPoint x: 1188, startPoint y: 159, endPoint x: 155, endPoint y: 137, distance: 1033.6
click at [155, 137] on div "Electrical Permit ELEC-184 Edit View Summary Notes Show emails 1 Require User 2…" at bounding box center [636, 304] width 1272 height 608
type textarea "9/10/25 Wes from Brandt's Heating & Cooling called in at 9:10 am. Needs an insp…"
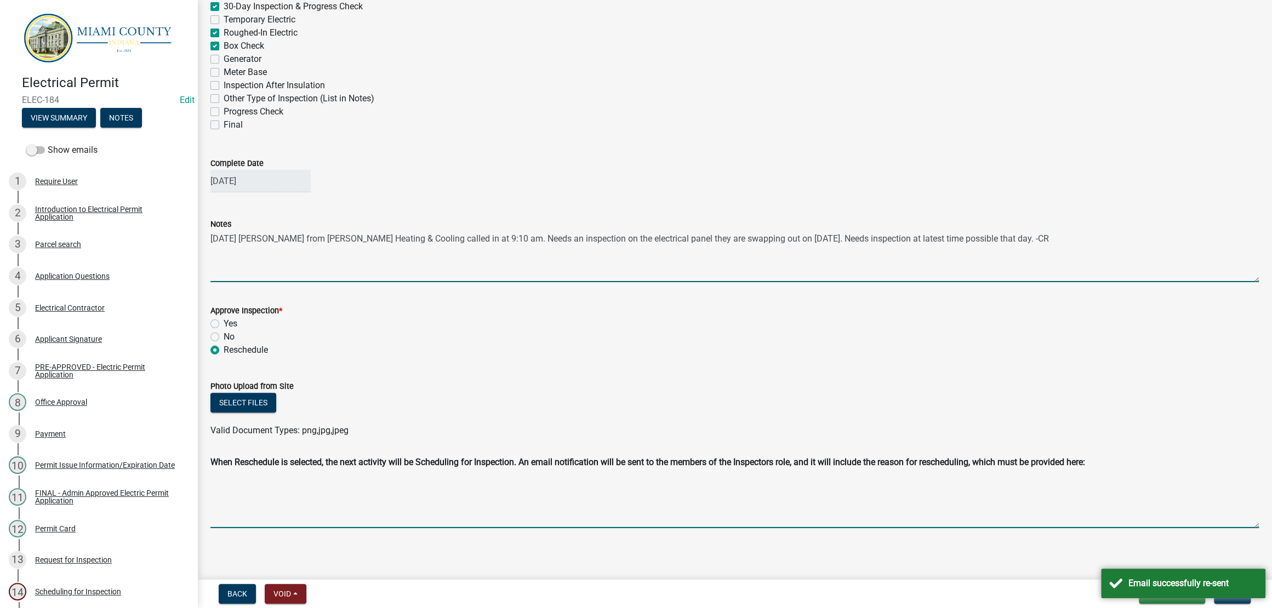
click at [402, 494] on textarea "Reschedule Reason" at bounding box center [734, 500] width 1048 height 55
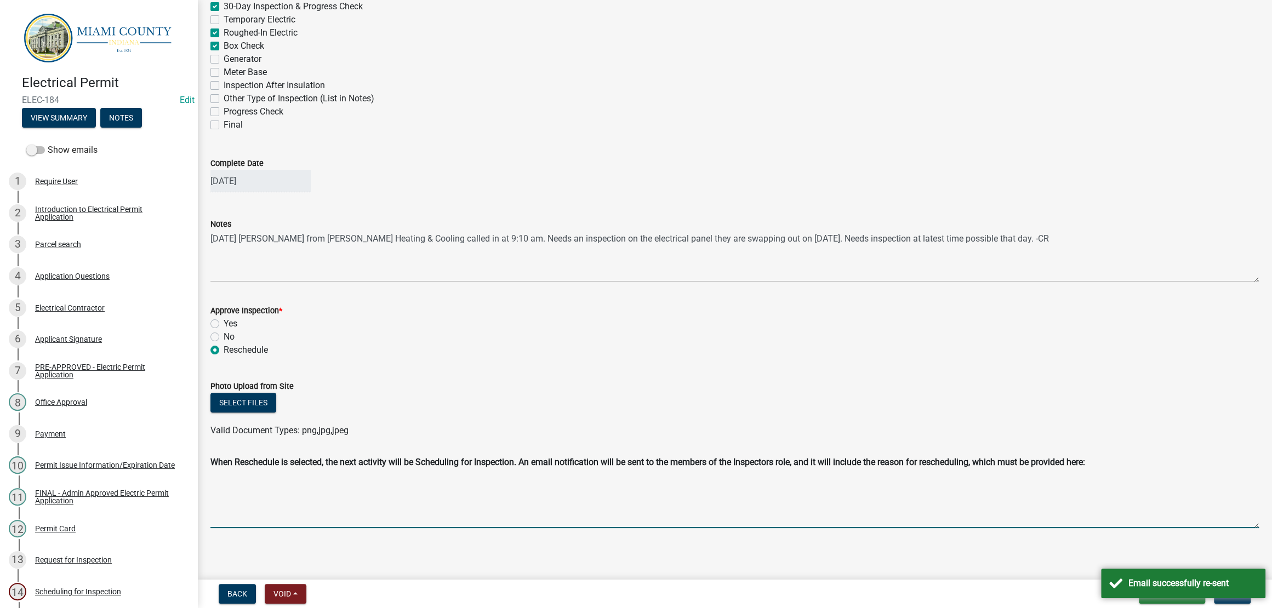
paste textarea "9/10/25 Wes from Brandt's Heating & Cooling called in at 9:10 am. Needs an insp…"
type textarea "9/10/25 Wes from Brandt's Heating & Cooling called in at 9:10 am. Needs an insp…"
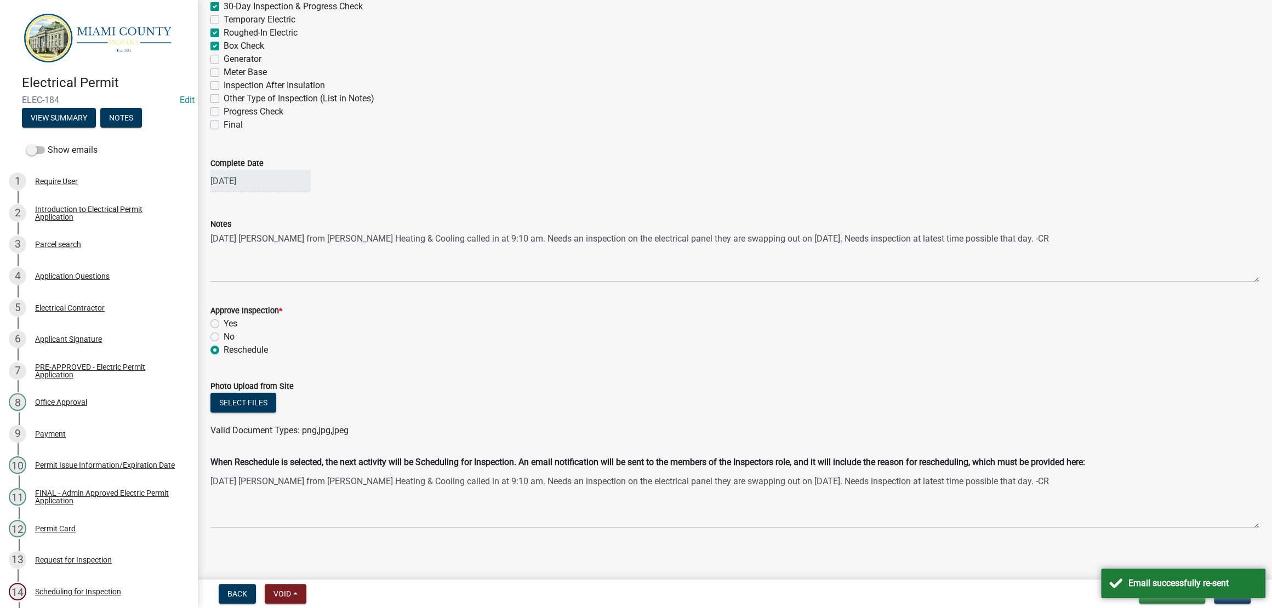
click at [744, 317] on wm-data-entity-input "Approve Inspection * Yes No Reschedule" at bounding box center [734, 329] width 1048 height 76
click at [1161, 412] on wm-data-entity-input "Photo Upload from Site Select files Valid Document Types: png,jpg,jpeg" at bounding box center [734, 407] width 1048 height 81
click at [1185, 600] on button "Save & Exit" at bounding box center [1172, 594] width 66 height 20
click at [1214, 602] on button "Next" at bounding box center [1232, 594] width 37 height 20
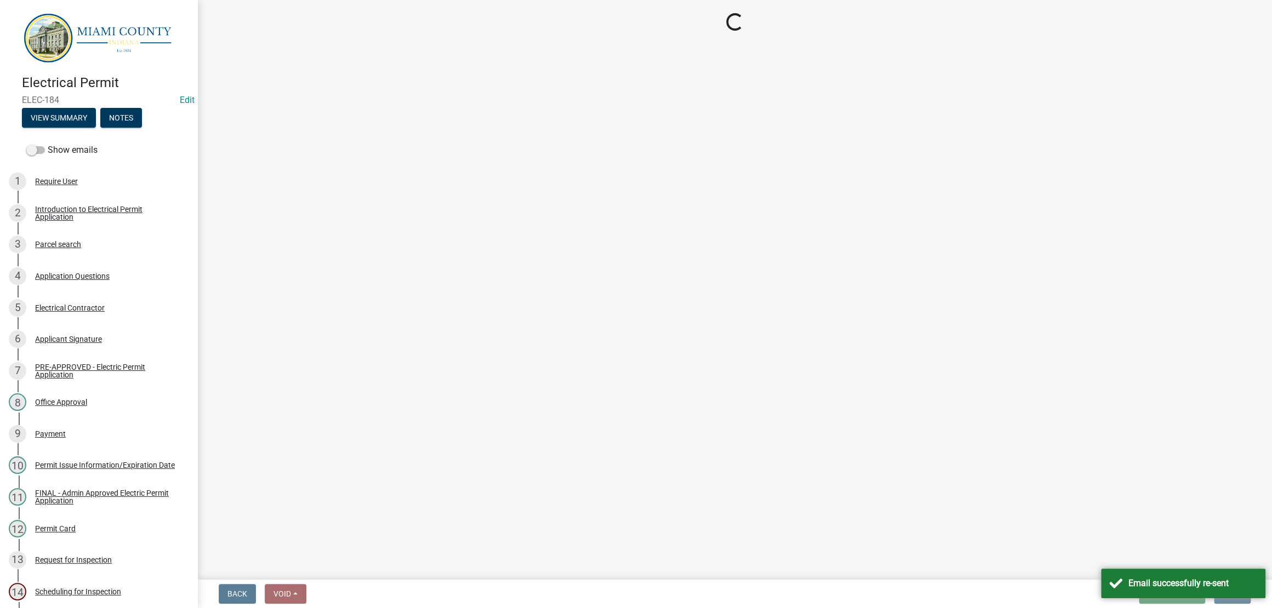
scroll to position [0, 0]
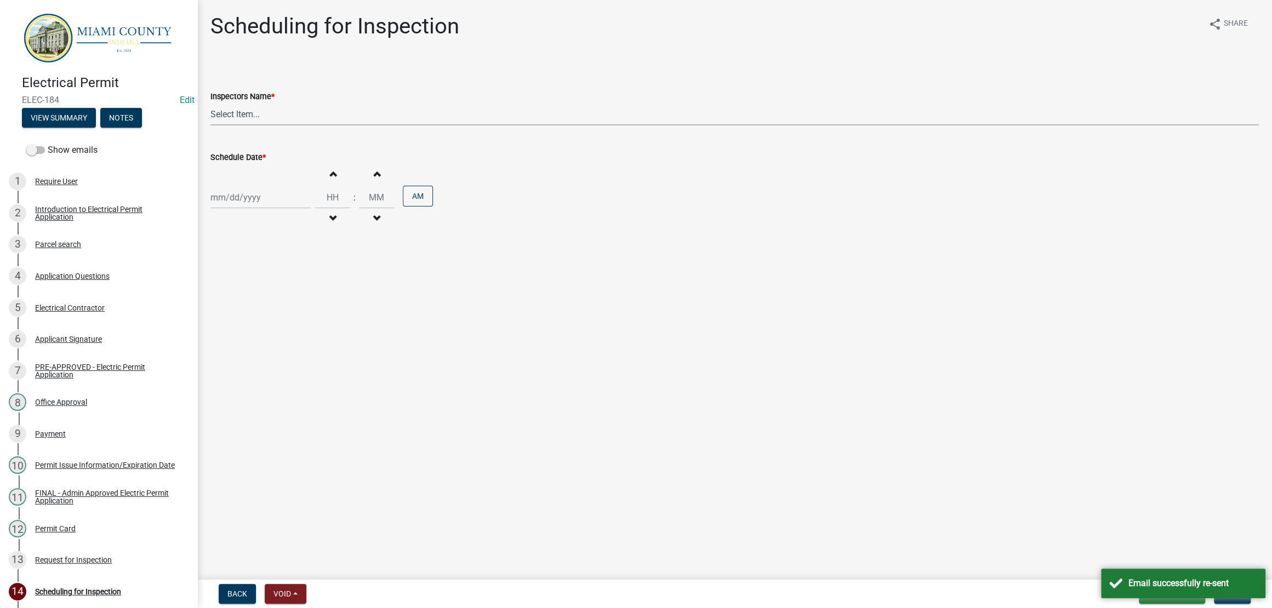
click at [274, 125] on select "Select Item... bmthomas (Brooklyn Thomas) croser (Corey) megangipson (Megan Gip…" at bounding box center [734, 114] width 1048 height 22
select select "25b75ae6-03c7-4280-9b34-fcf63005d5e5"
click at [213, 125] on select "Select Item... bmthomas (Brooklyn Thomas) croser (Corey) megangipson (Megan Gip…" at bounding box center [734, 114] width 1048 height 22
click at [279, 209] on div at bounding box center [260, 197] width 100 height 22
select select "9"
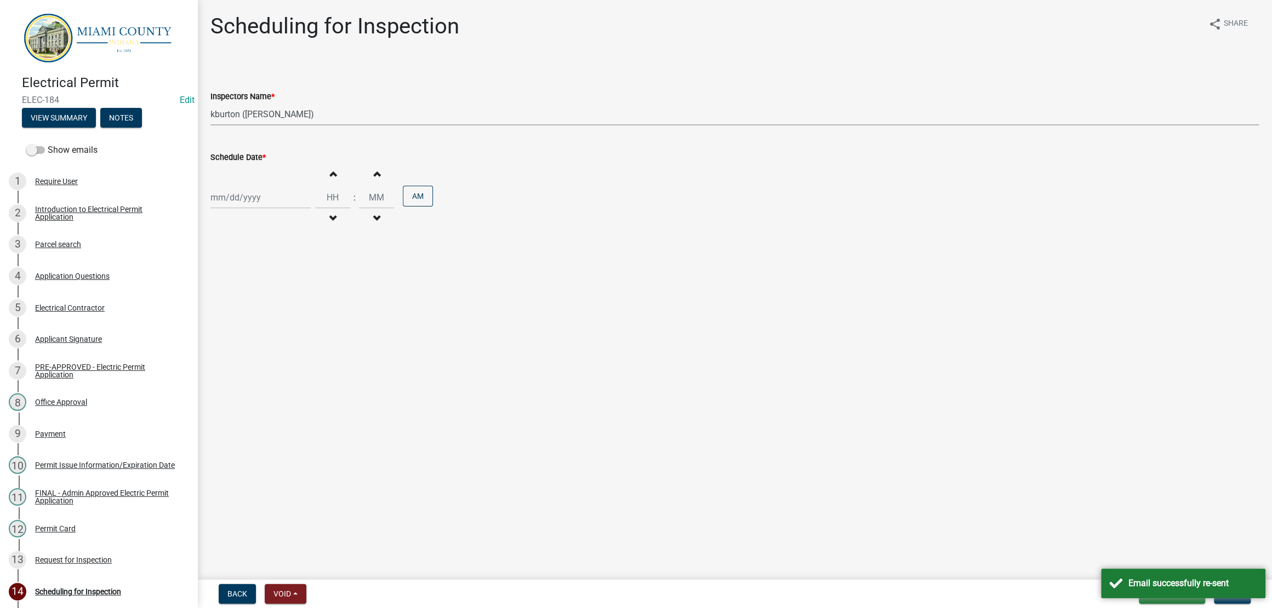
select select "2025"
click at [224, 318] on div "15" at bounding box center [222, 309] width 18 height 18
type input "[DATE]"
click at [335, 178] on span "button" at bounding box center [332, 173] width 5 height 9
type input "01"
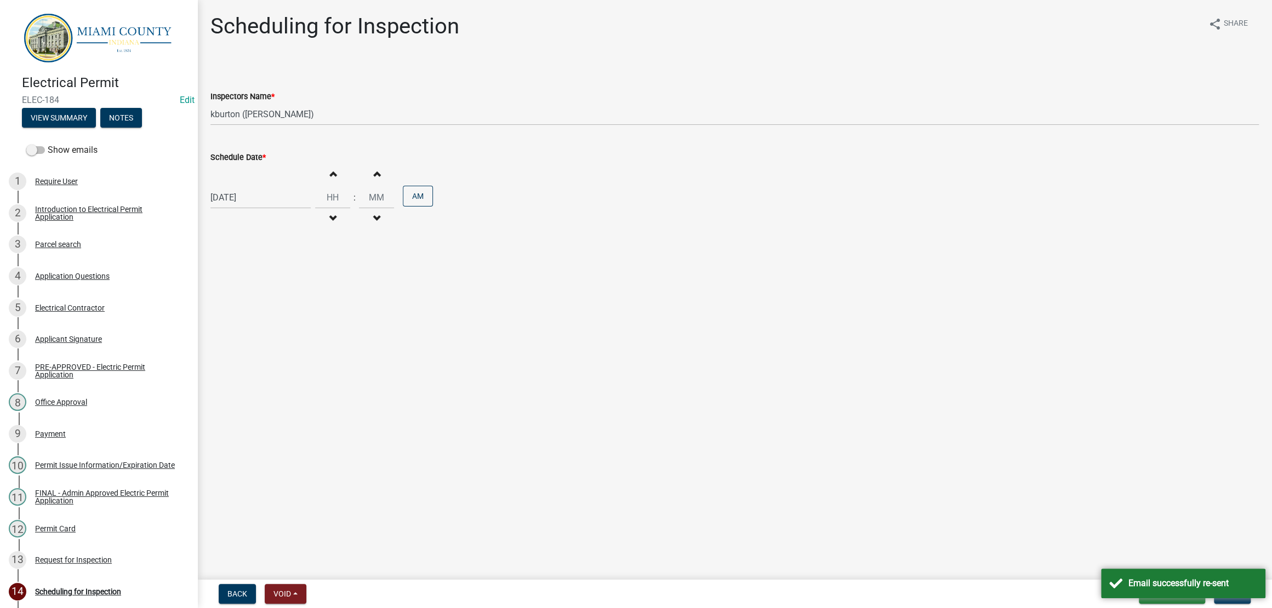
type input "00"
click at [335, 178] on span "button" at bounding box center [332, 173] width 5 height 9
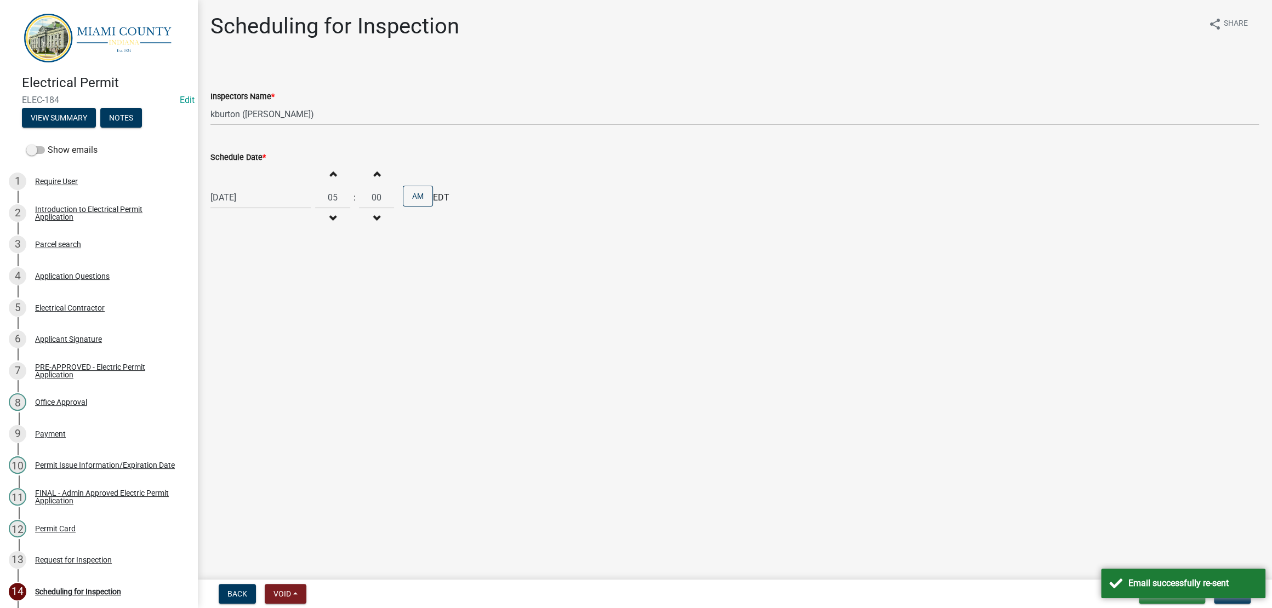
click at [335, 223] on span "button" at bounding box center [332, 218] width 5 height 9
click at [344, 228] on button "Decrement hours" at bounding box center [332, 219] width 23 height 20
click at [388, 228] on button "Decrement minutes" at bounding box center [376, 219] width 23 height 20
type input "01"
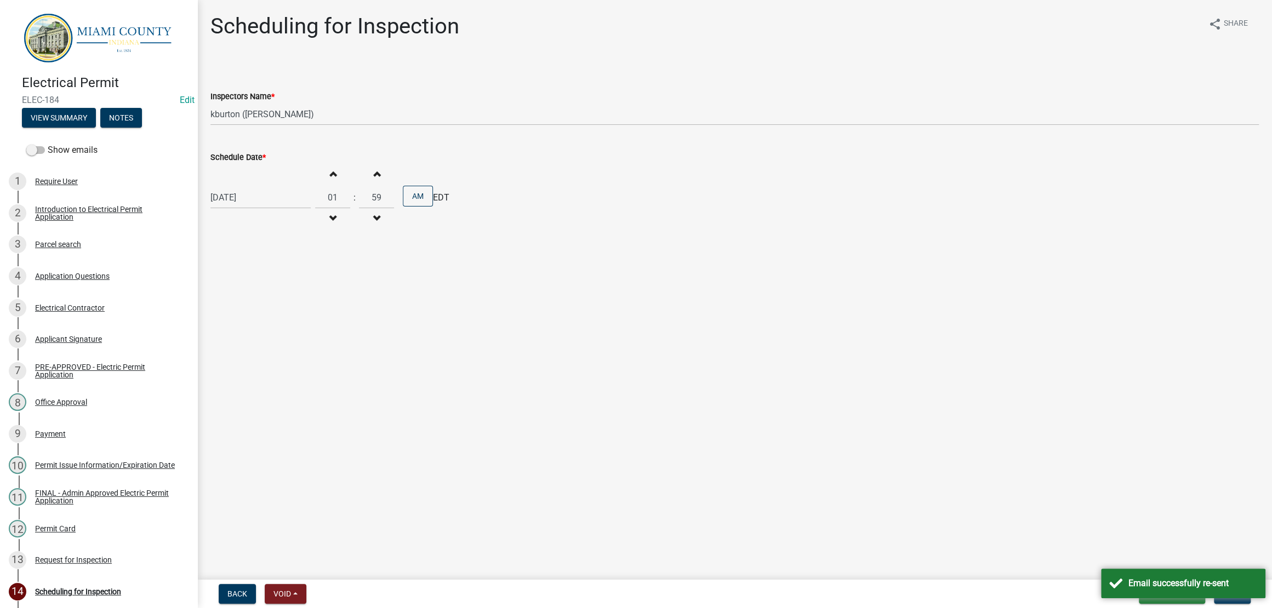
click at [388, 228] on button "Decrement minutes" at bounding box center [376, 219] width 23 height 20
type input "56"
click at [344, 184] on button "Increment hours" at bounding box center [332, 174] width 23 height 20
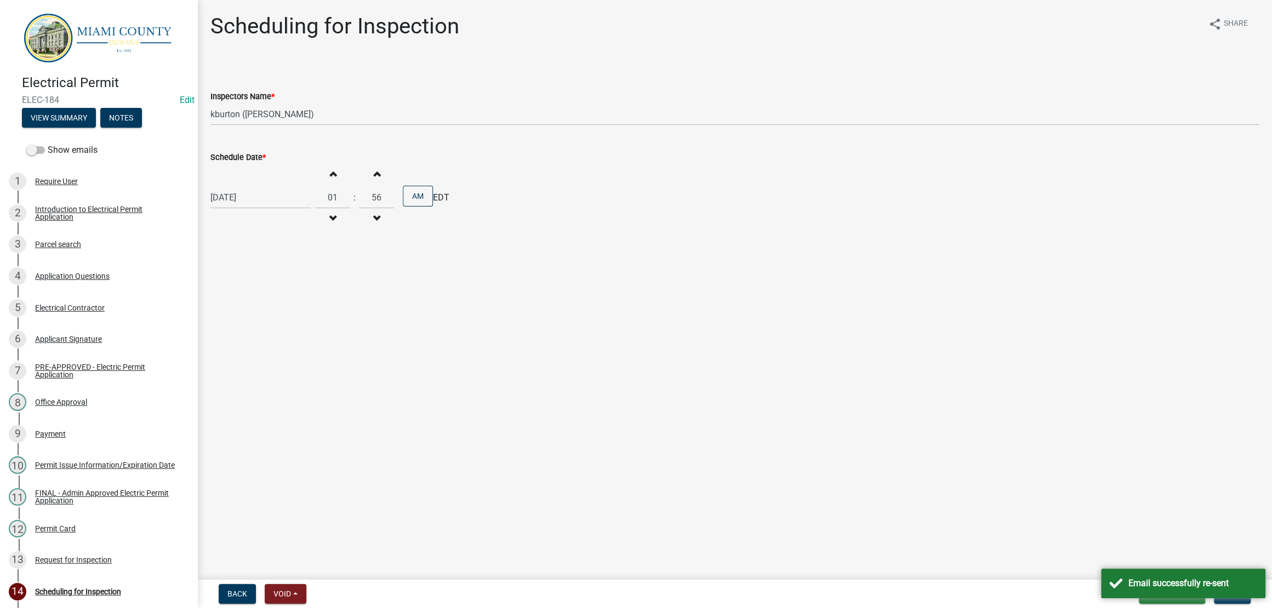
type input "02"
click at [379, 223] on span "button" at bounding box center [376, 218] width 5 height 9
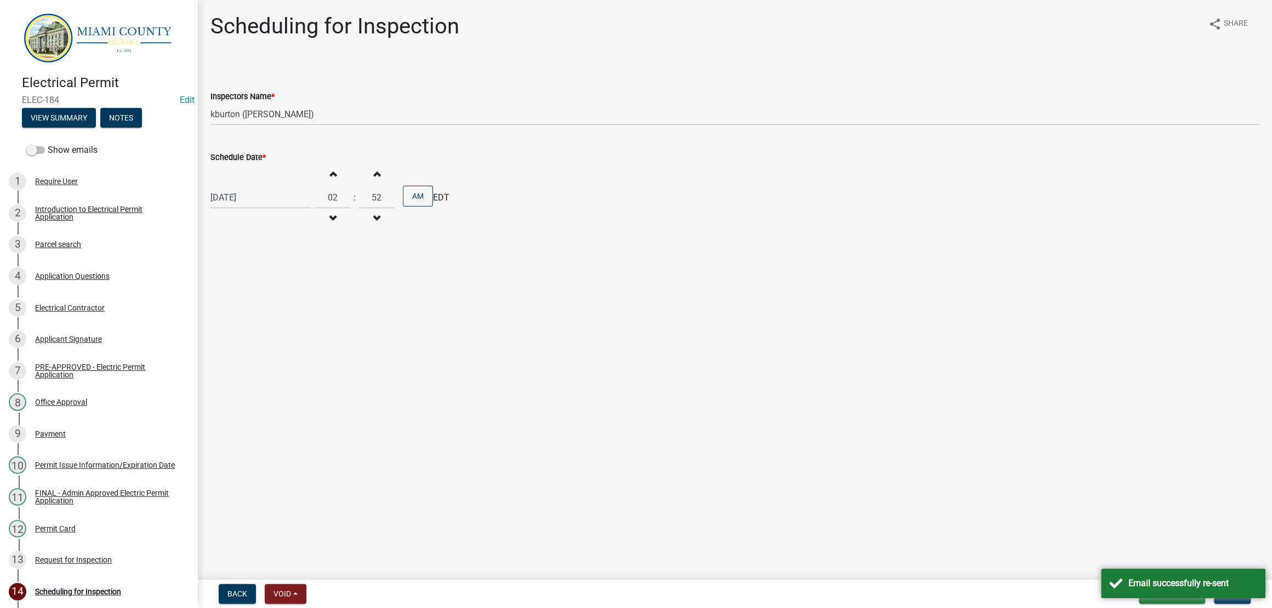
click at [379, 223] on span "button" at bounding box center [376, 218] width 5 height 9
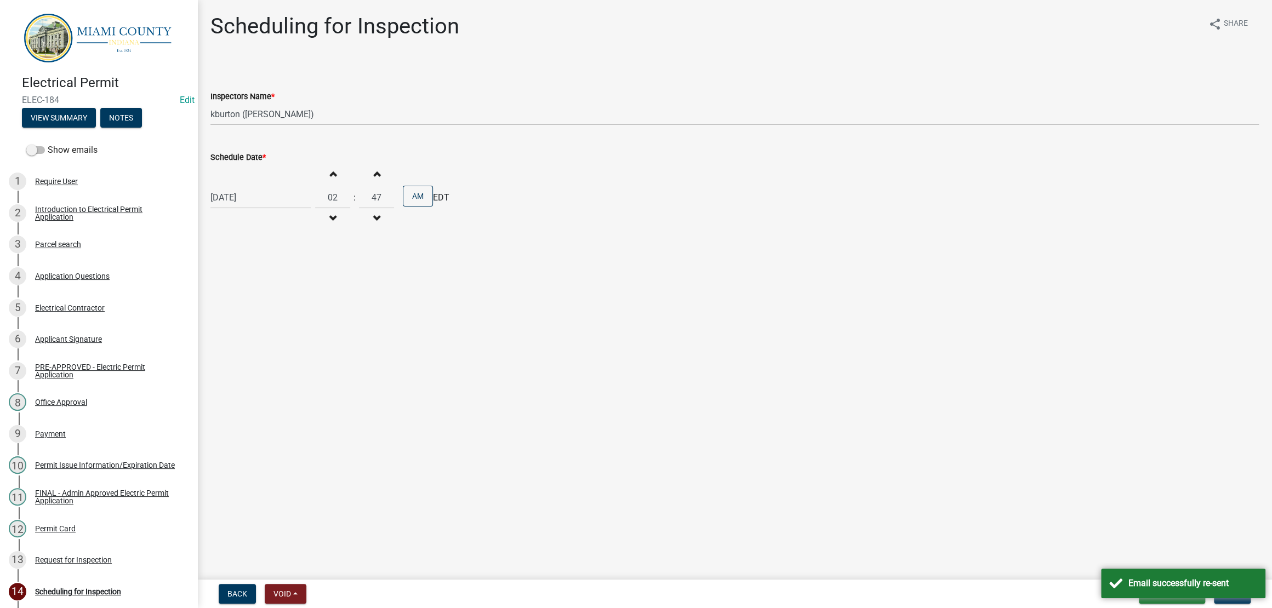
click at [379, 223] on span "button" at bounding box center [376, 218] width 5 height 9
type input "45"
click at [433, 207] on button "AM" at bounding box center [418, 196] width 30 height 21
click at [645, 361] on main "Scheduling for Inspection share Share Inspectors Name * Select Item... bmthomas…" at bounding box center [734, 287] width 1074 height 575
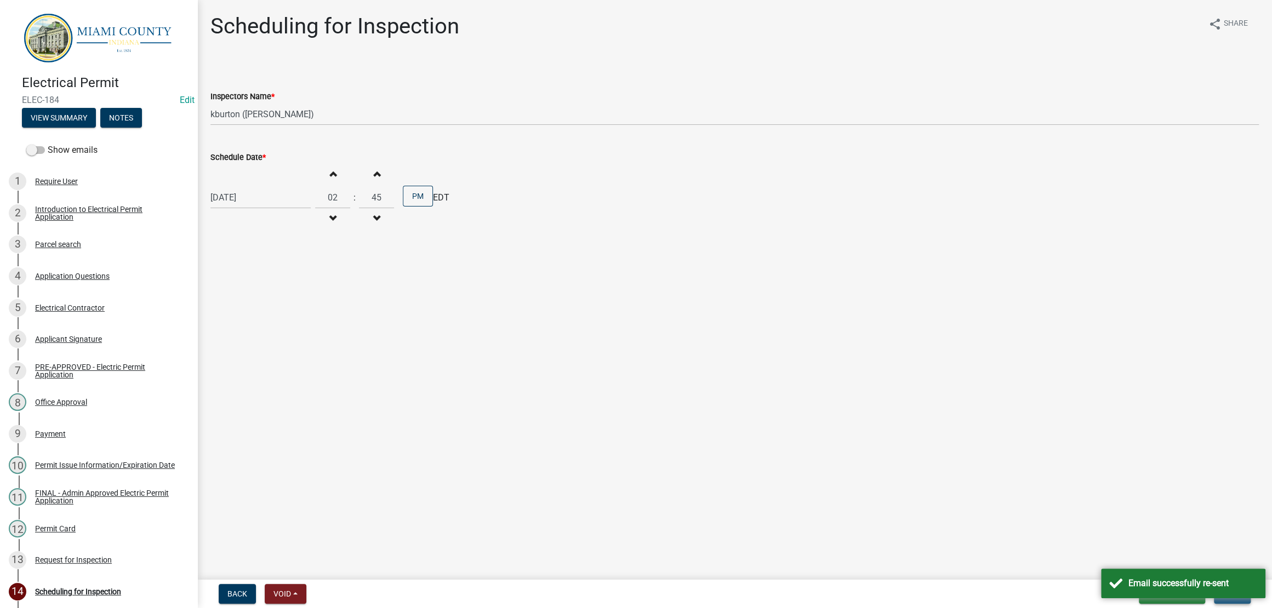
click at [1223, 602] on button "Next" at bounding box center [1232, 594] width 37 height 20
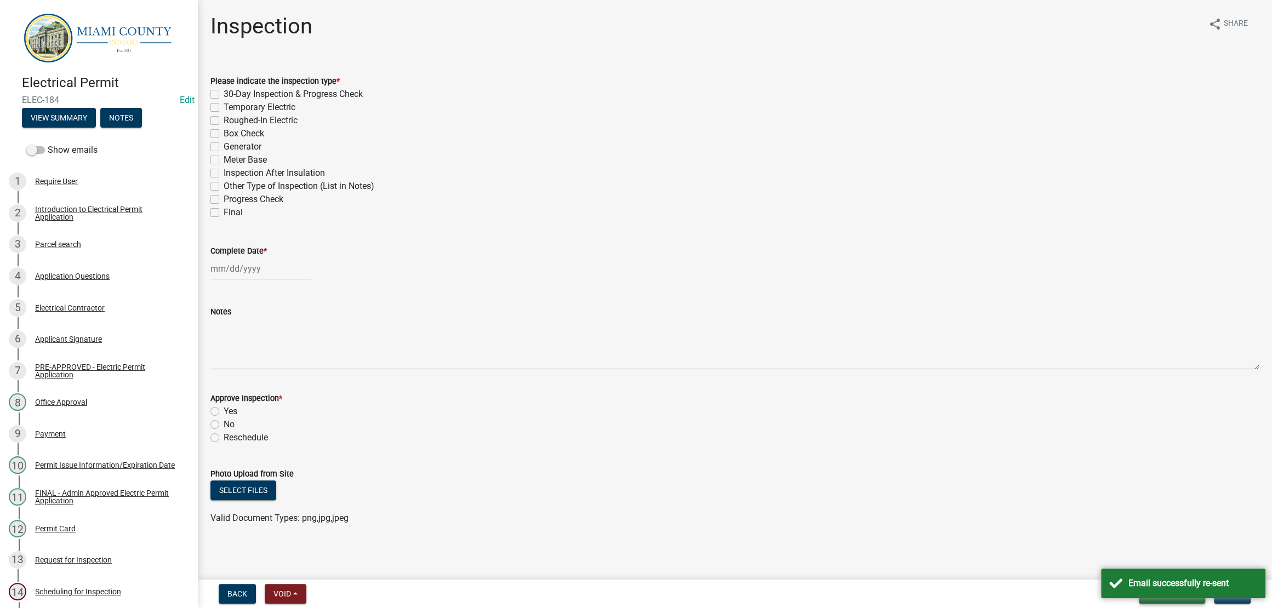
click at [1139, 600] on button "Save & Exit" at bounding box center [1172, 594] width 66 height 20
click at [1117, 552] on button "Save & Exit" at bounding box center [1161, 560] width 88 height 26
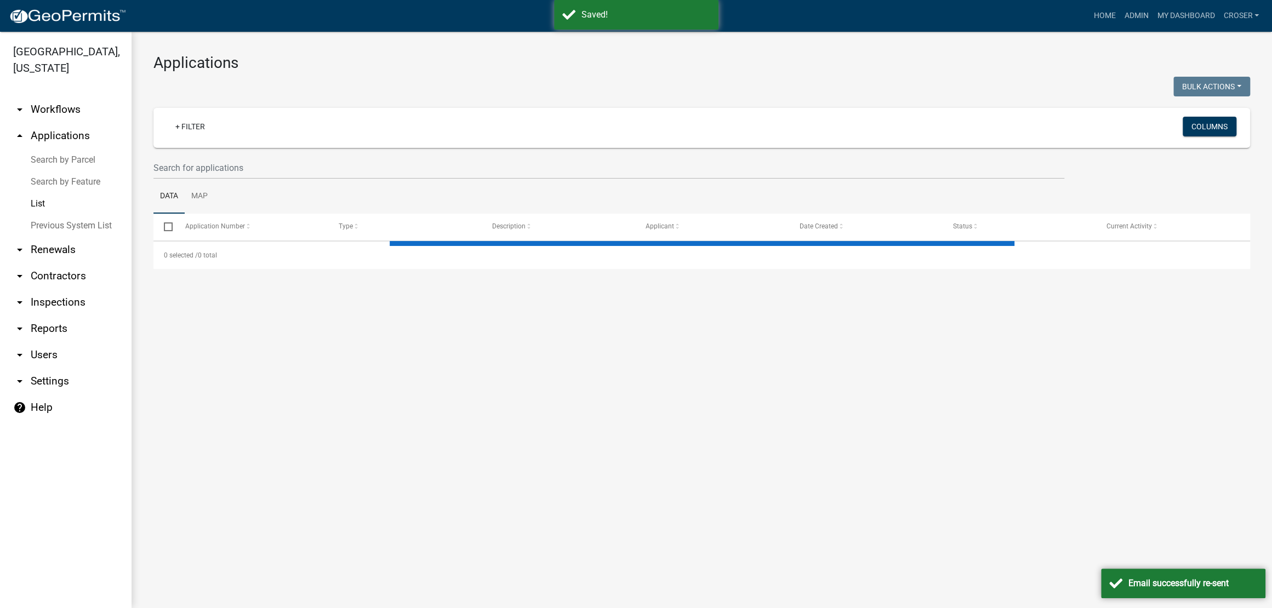
select select "3: 100"
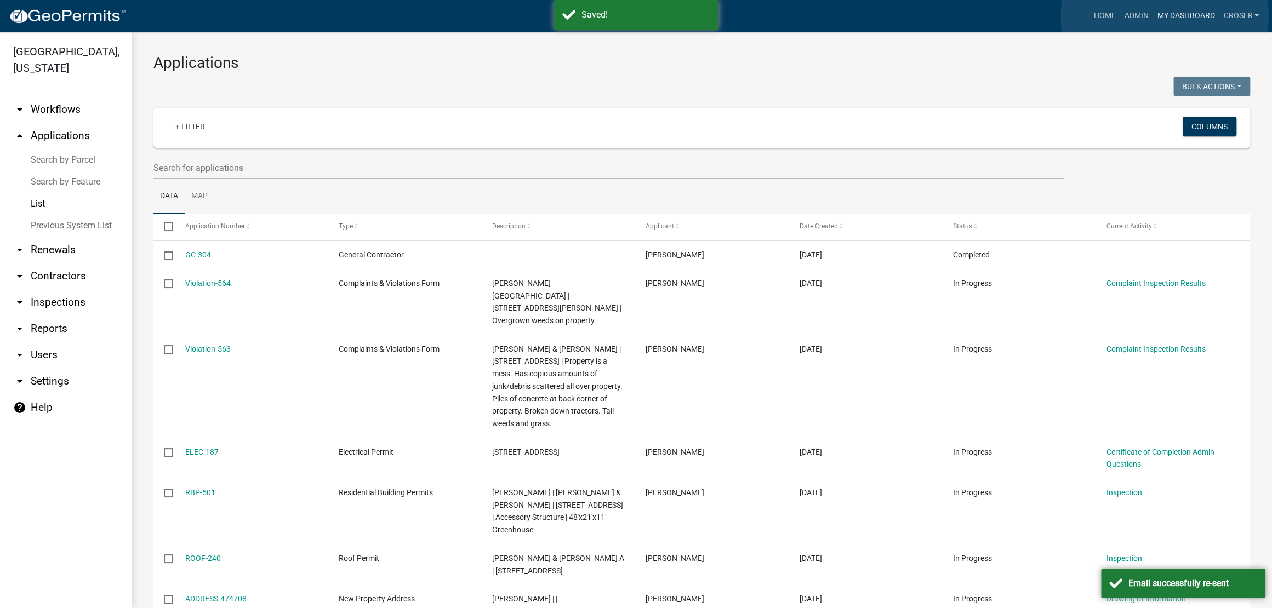
click at [1164, 16] on link "My Dashboard" at bounding box center [1185, 15] width 66 height 21
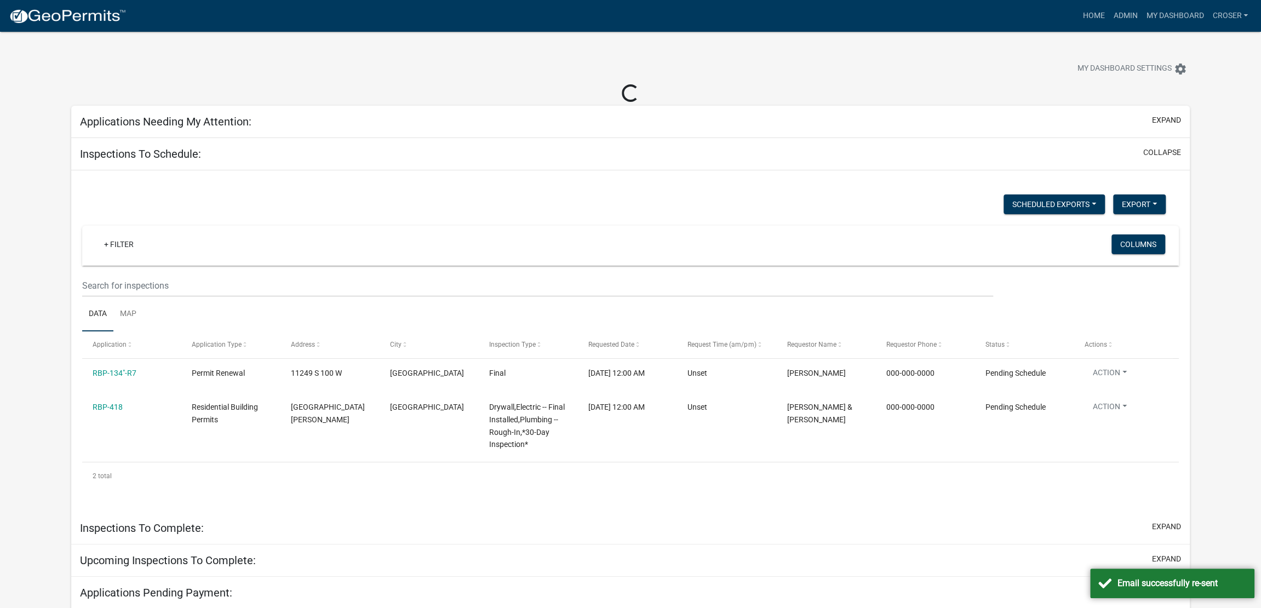
select select "3: 100"
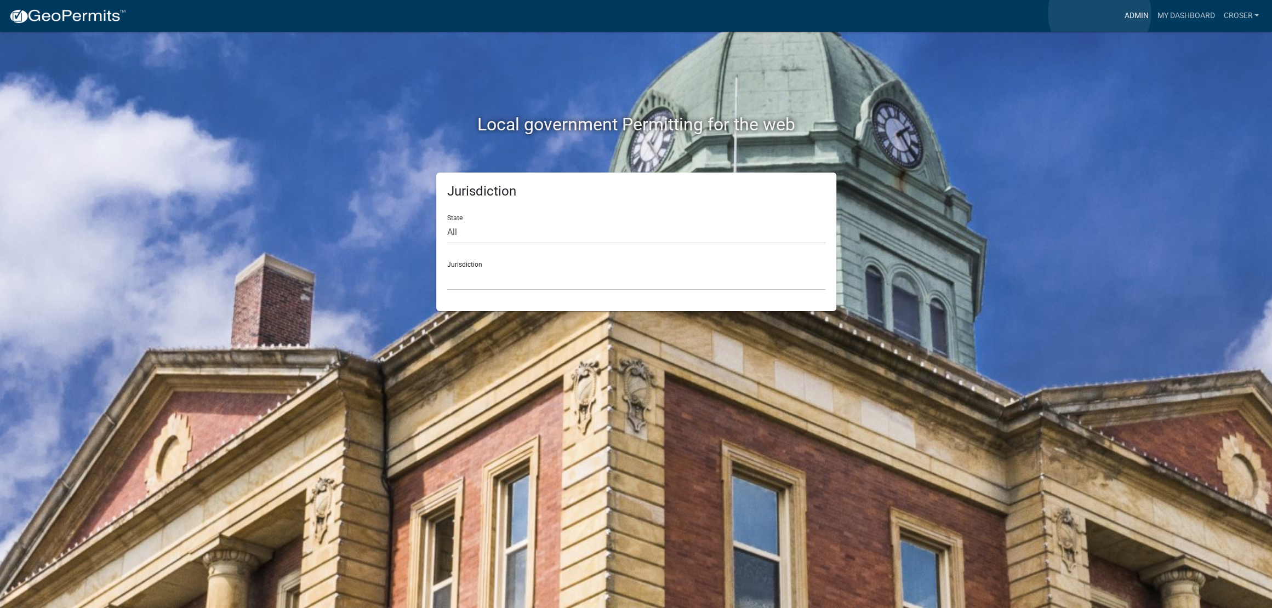
click at [1119, 13] on link "Admin" at bounding box center [1135, 15] width 33 height 21
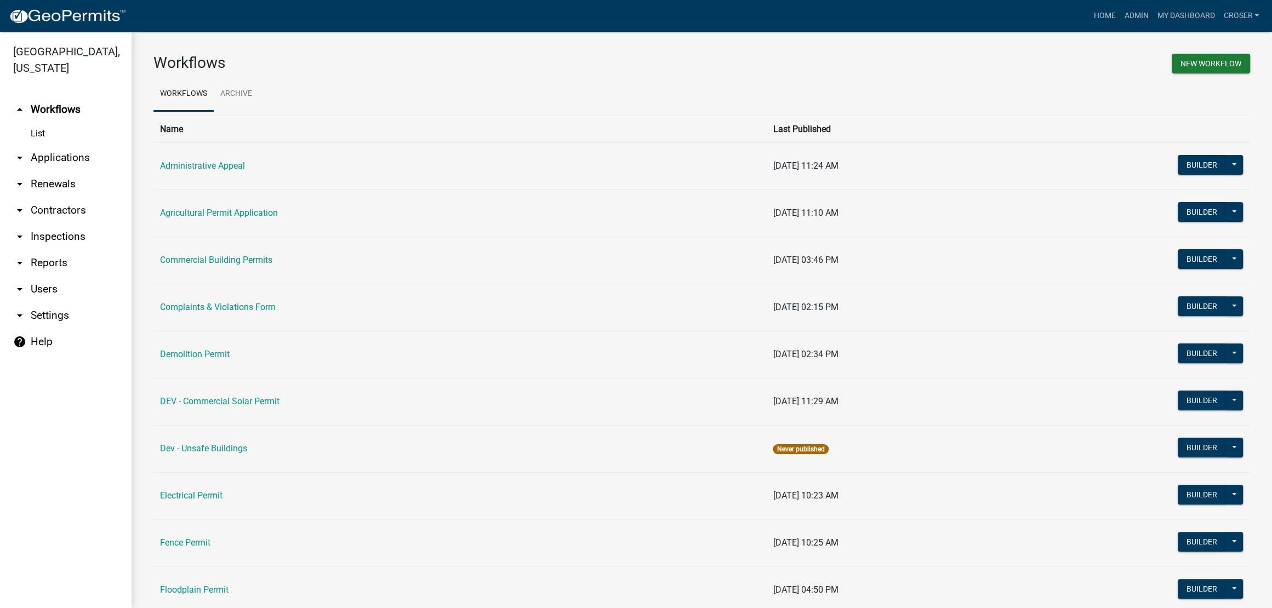
click at [66, 171] on link "arrow_drop_down Applications" at bounding box center [65, 158] width 131 height 26
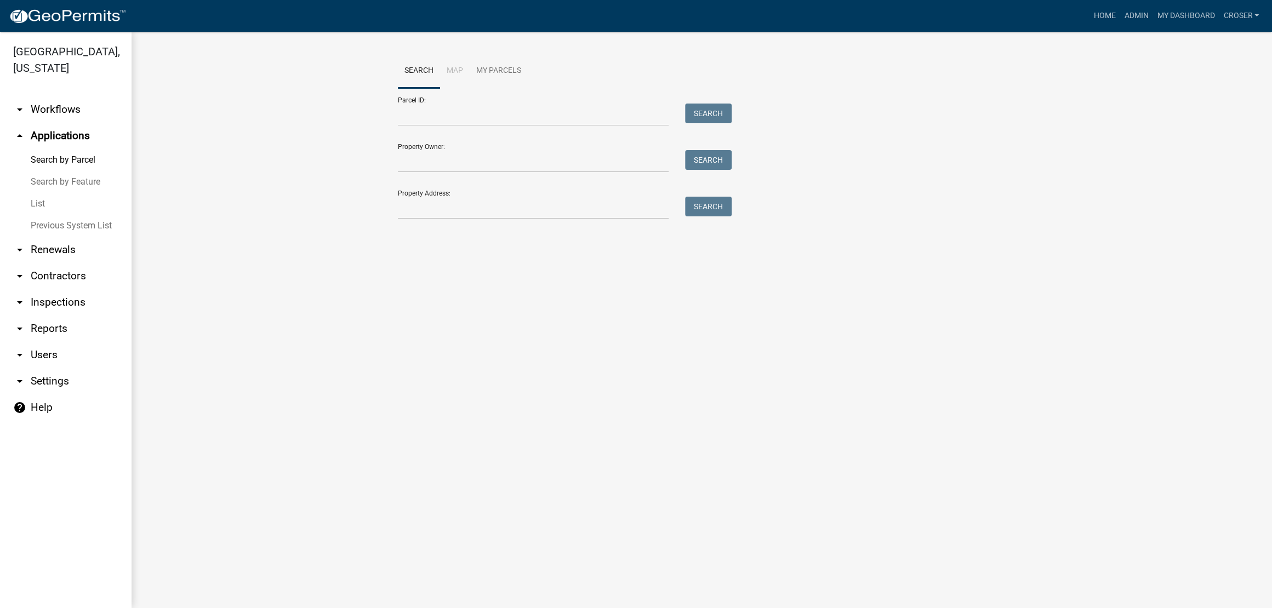
click at [69, 316] on link "arrow_drop_down Inspections" at bounding box center [65, 302] width 131 height 26
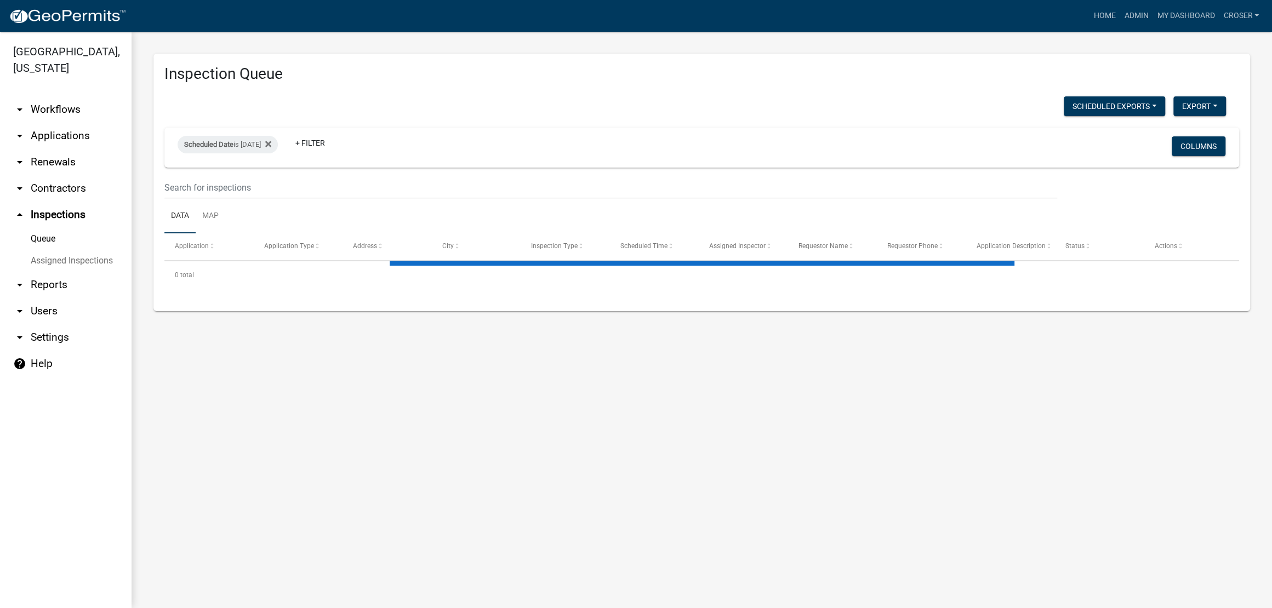
select select "3: 100"
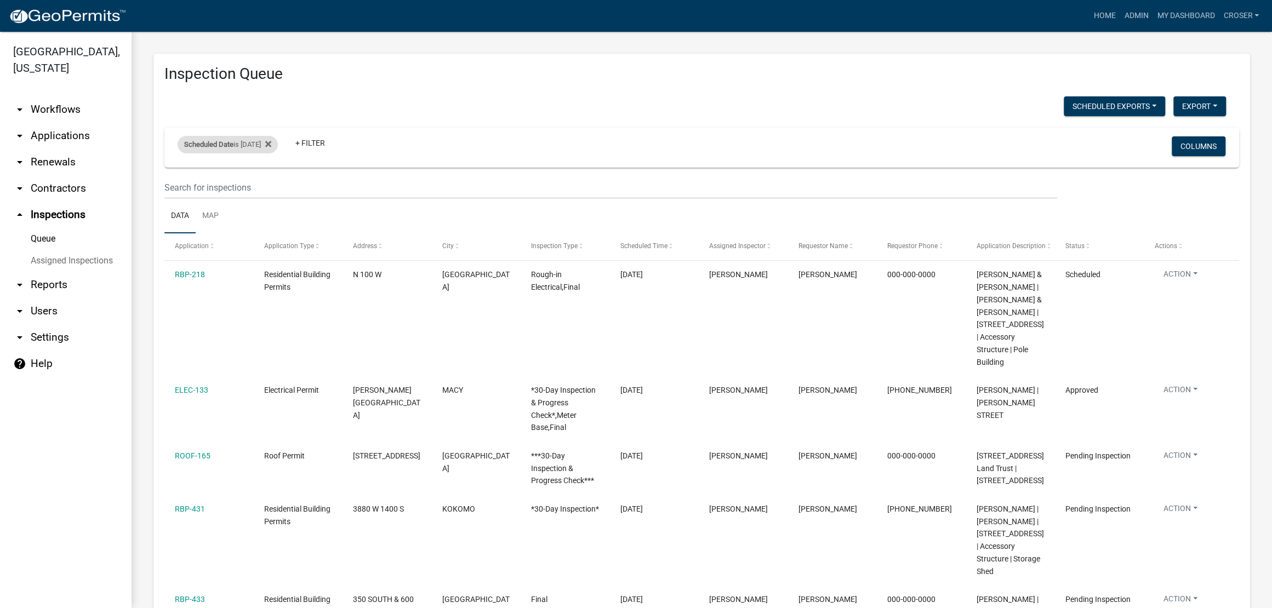
click at [266, 153] on div "Scheduled Date is [DATE]" at bounding box center [228, 145] width 100 height 18
click at [271, 214] on input "[DATE]" at bounding box center [233, 209] width 77 height 22
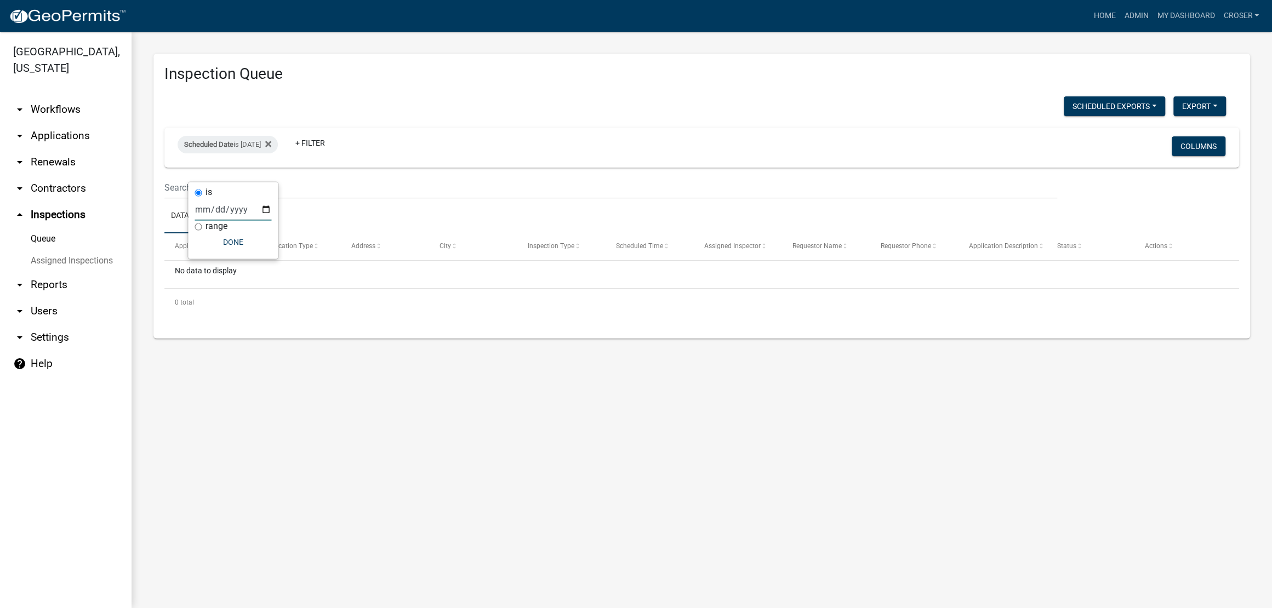
type input "[DATE]"
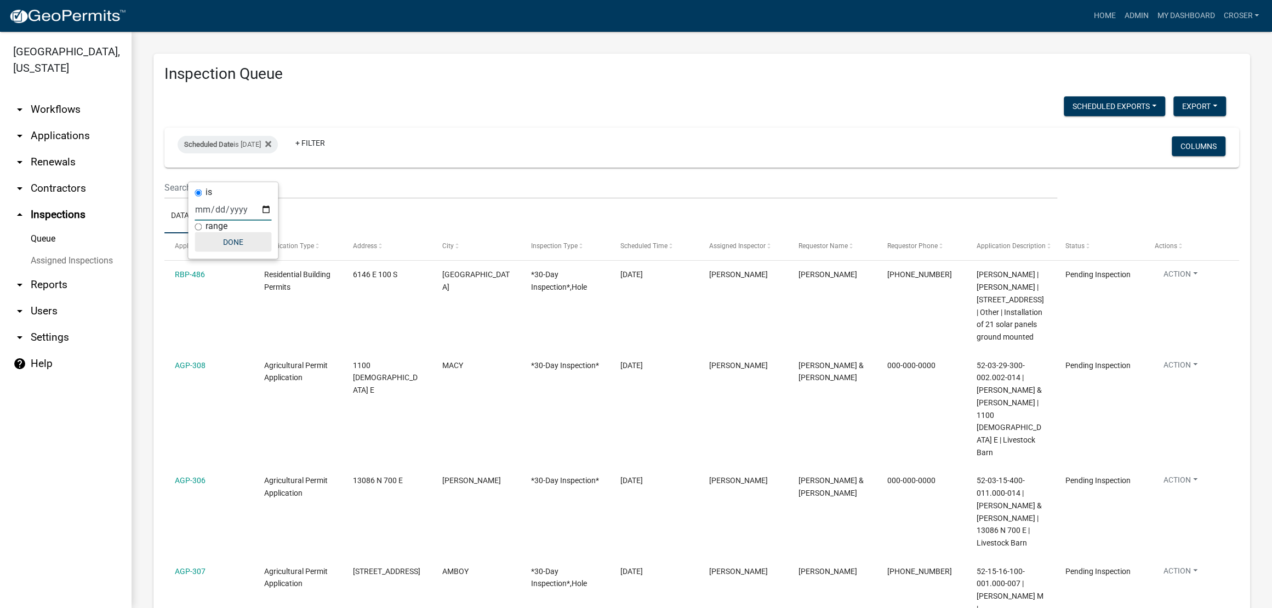
click at [245, 252] on button "Done" at bounding box center [233, 242] width 77 height 20
click at [603, 68] on h3 "Inspection Queue" at bounding box center [701, 74] width 1074 height 19
click at [603, 71] on h3 "Inspection Queue" at bounding box center [701, 74] width 1074 height 19
click at [603, 72] on h3 "Inspection Queue" at bounding box center [701, 74] width 1074 height 19
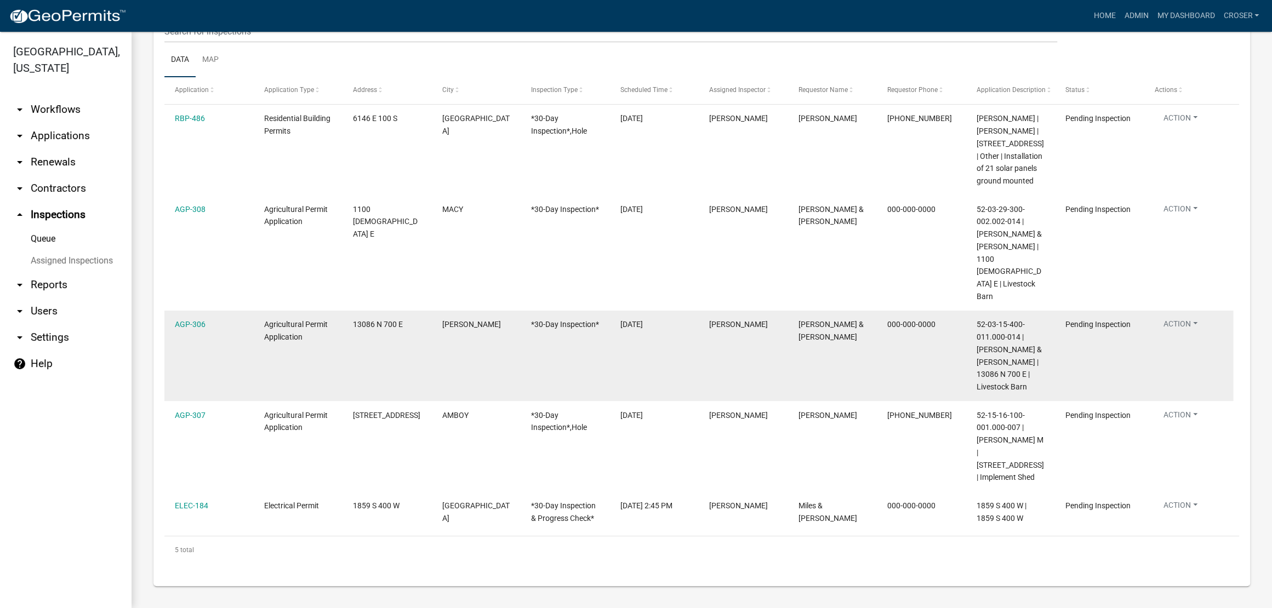
scroll to position [214, 0]
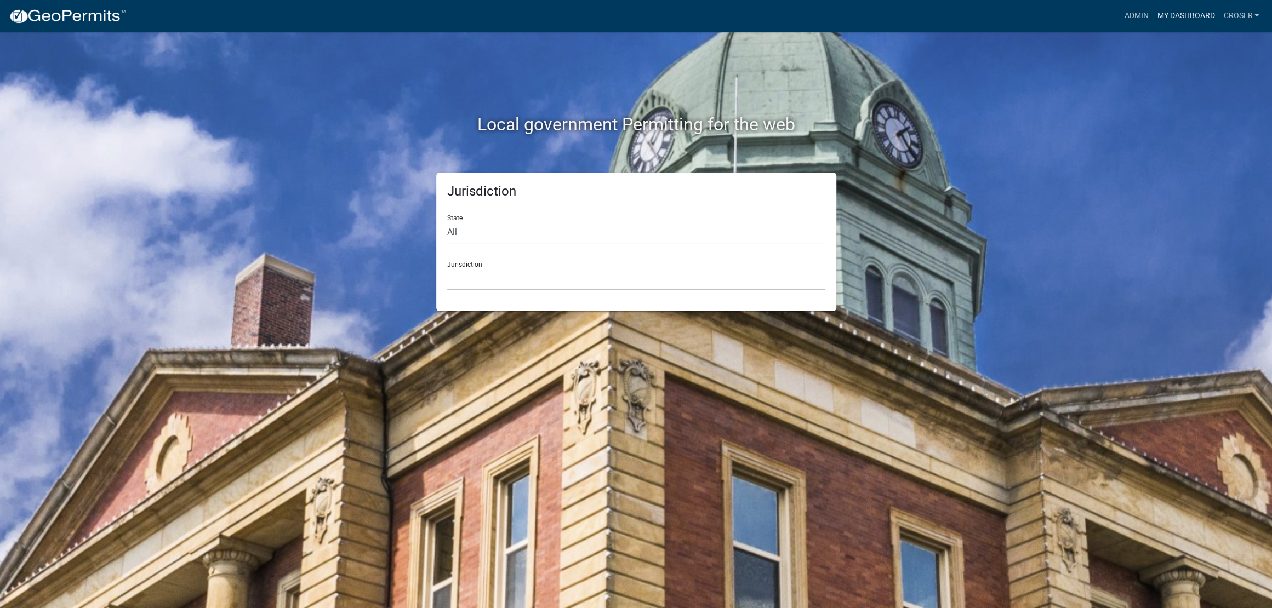
click at [1152, 21] on link "My Dashboard" at bounding box center [1185, 15] width 66 height 21
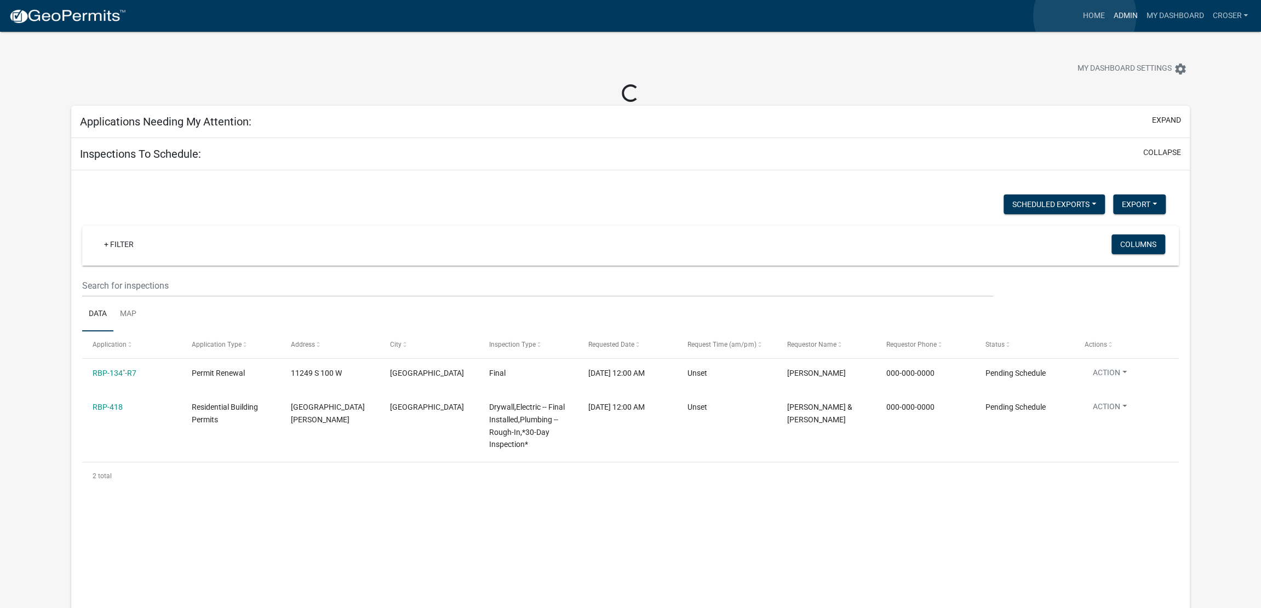
click at [1109, 16] on link "Admin" at bounding box center [1125, 15] width 33 height 21
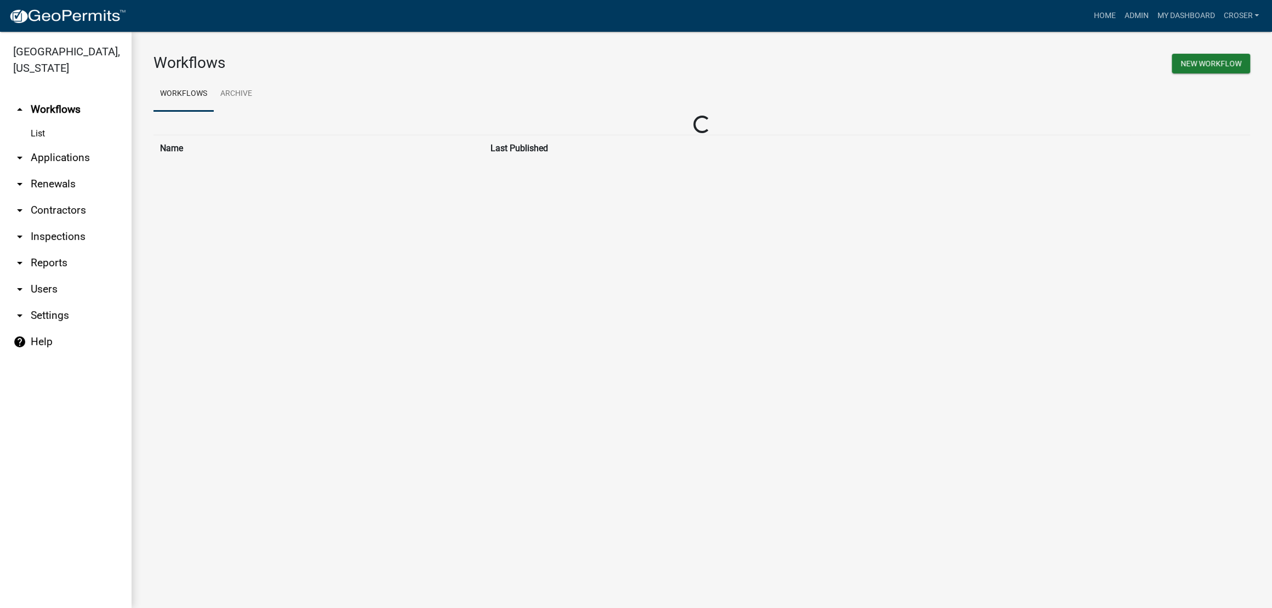
click at [54, 171] on link "arrow_drop_down Applications" at bounding box center [65, 158] width 131 height 26
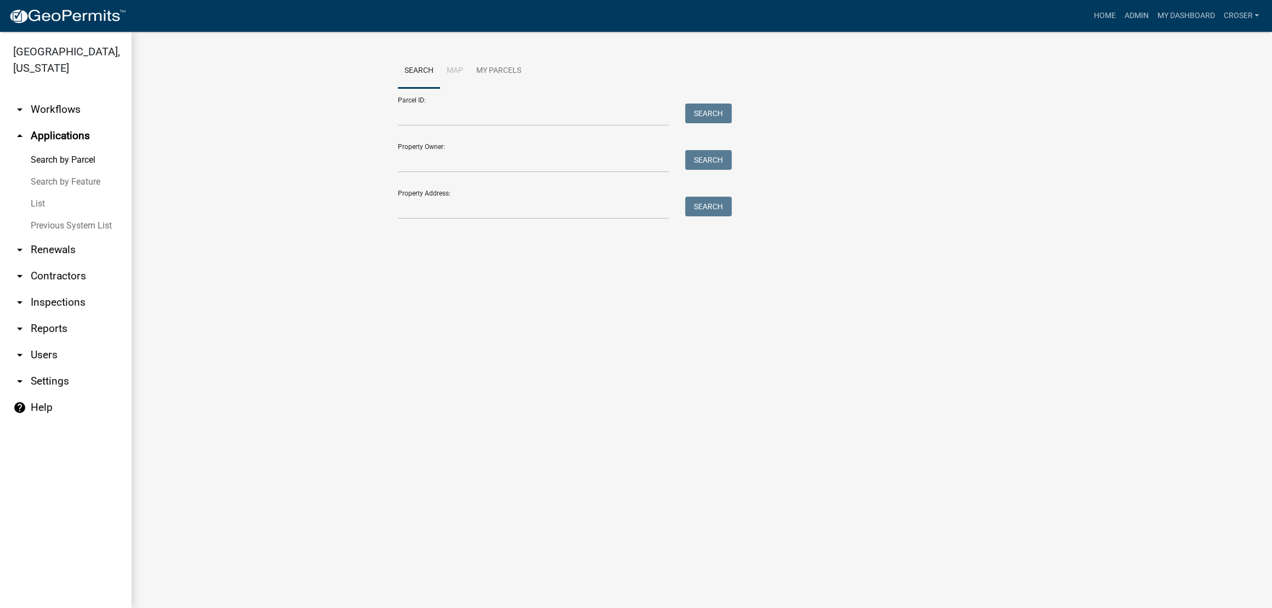
click at [42, 215] on link "List" at bounding box center [65, 204] width 131 height 22
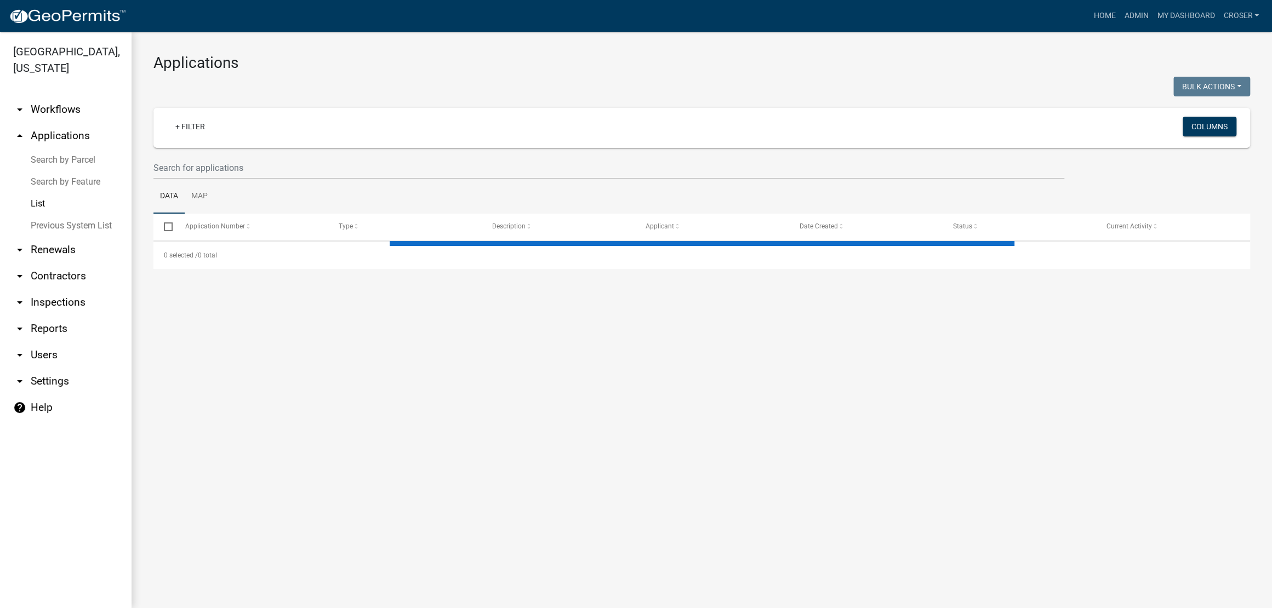
click at [424, 69] on h3 "Applications" at bounding box center [701, 63] width 1096 height 19
select select "3: 100"
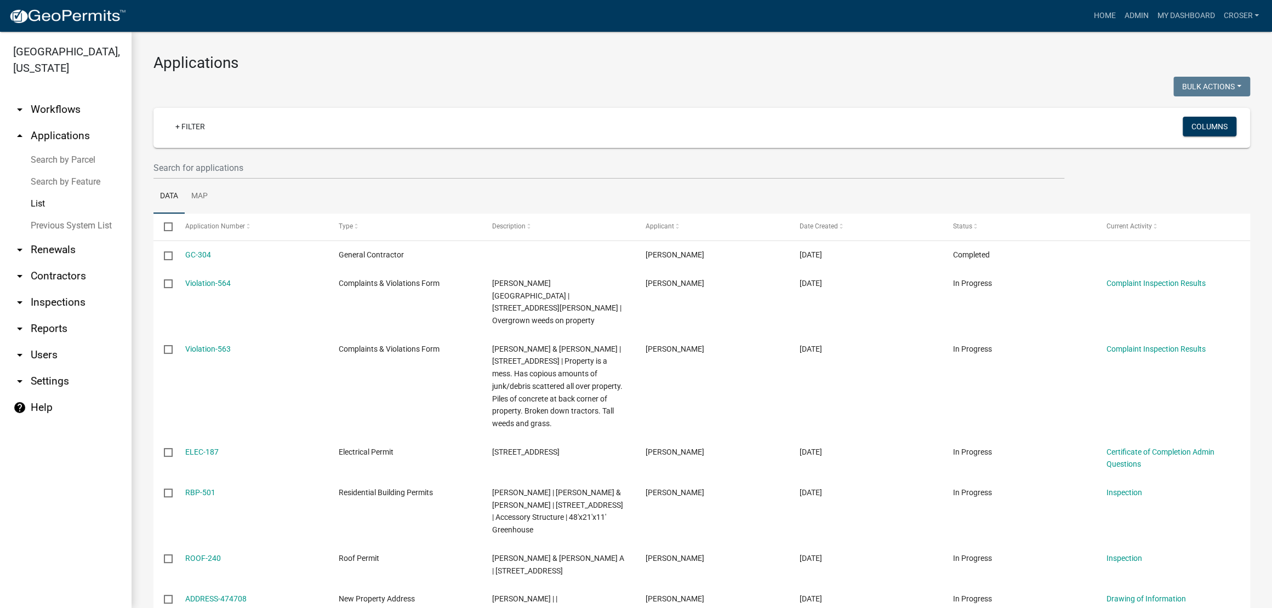
click at [68, 316] on link "arrow_drop_down Inspections" at bounding box center [65, 302] width 131 height 26
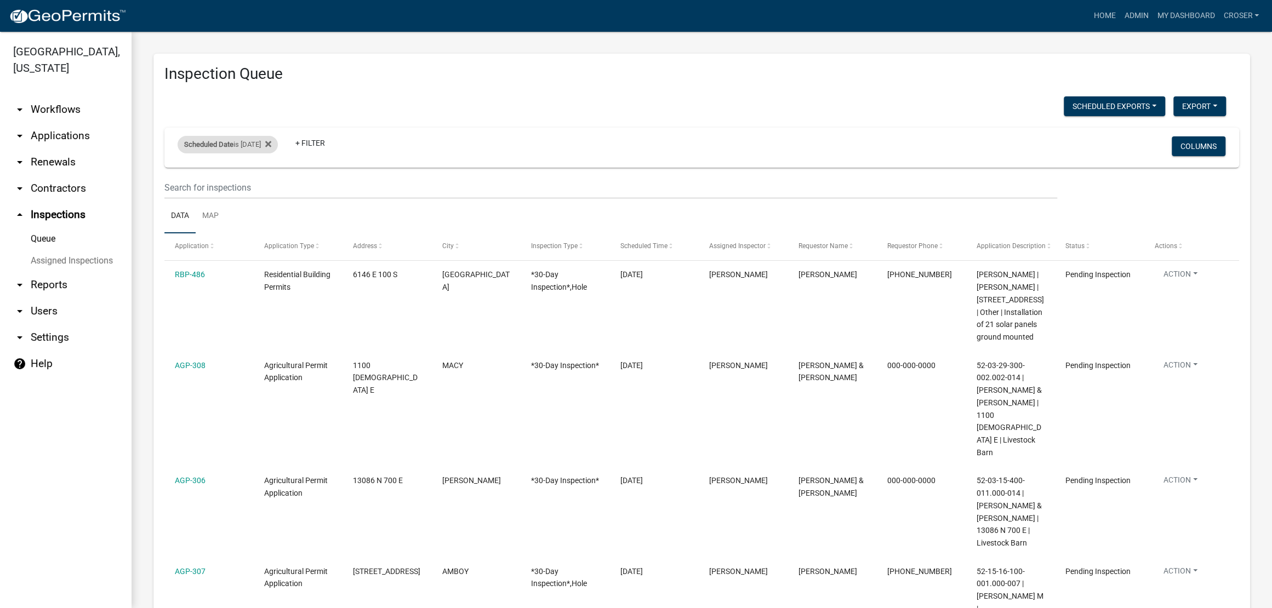
click at [271, 153] on div "Scheduled Date is 09/15/2025" at bounding box center [228, 145] width 100 height 18
click at [271, 216] on input "[DATE]" at bounding box center [233, 209] width 77 height 22
type input "2025-09-11"
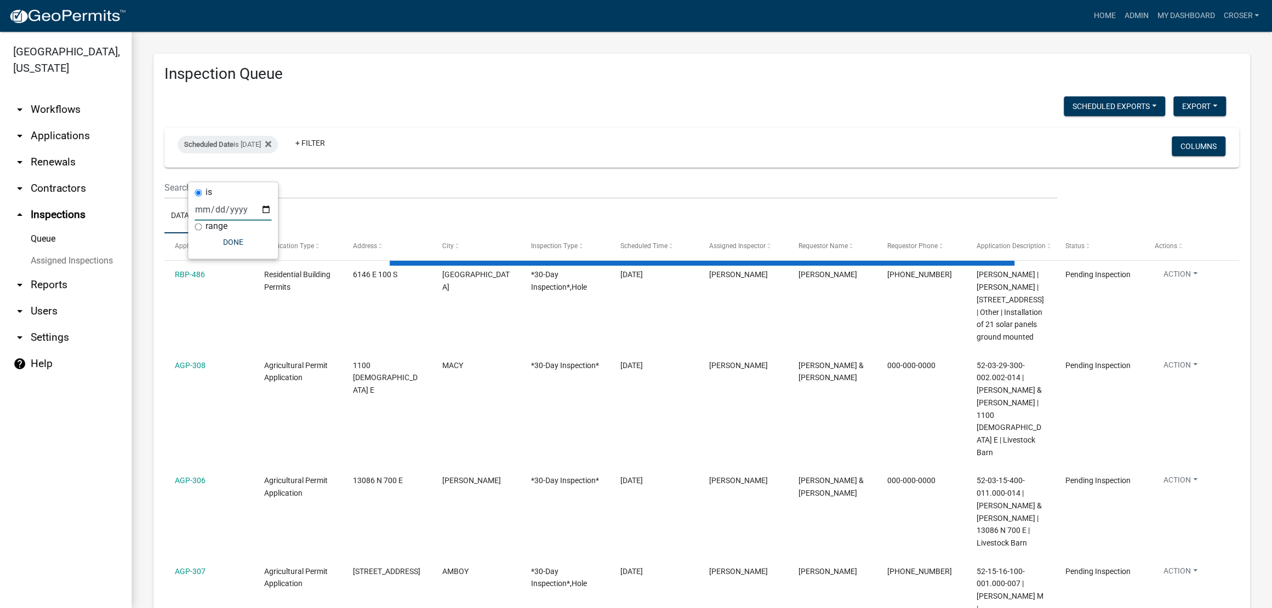
click at [545, 119] on div "Scheduled Exports + Create New Kyle's Daily Scheduled Inspections Export Excel …" at bounding box center [695, 107] width 1078 height 22
select select "3: 100"
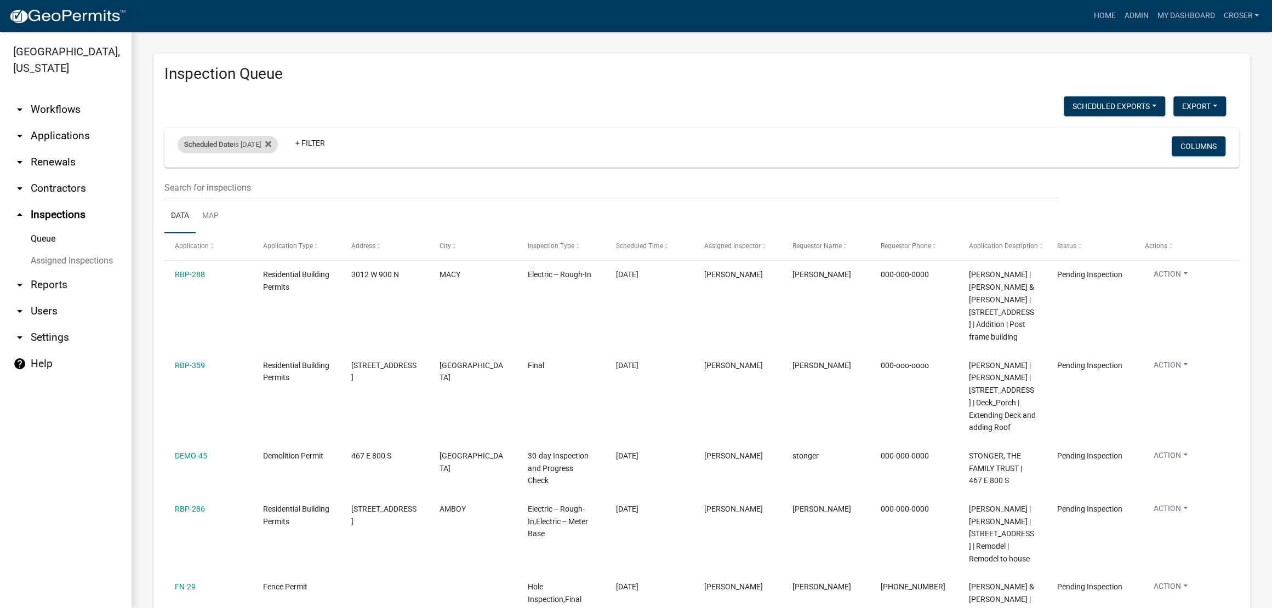
click at [264, 153] on div "Scheduled Date is 09/11/2025" at bounding box center [228, 145] width 100 height 18
click at [271, 218] on input "2025-09-11" at bounding box center [233, 209] width 77 height 22
type input "[DATE]"
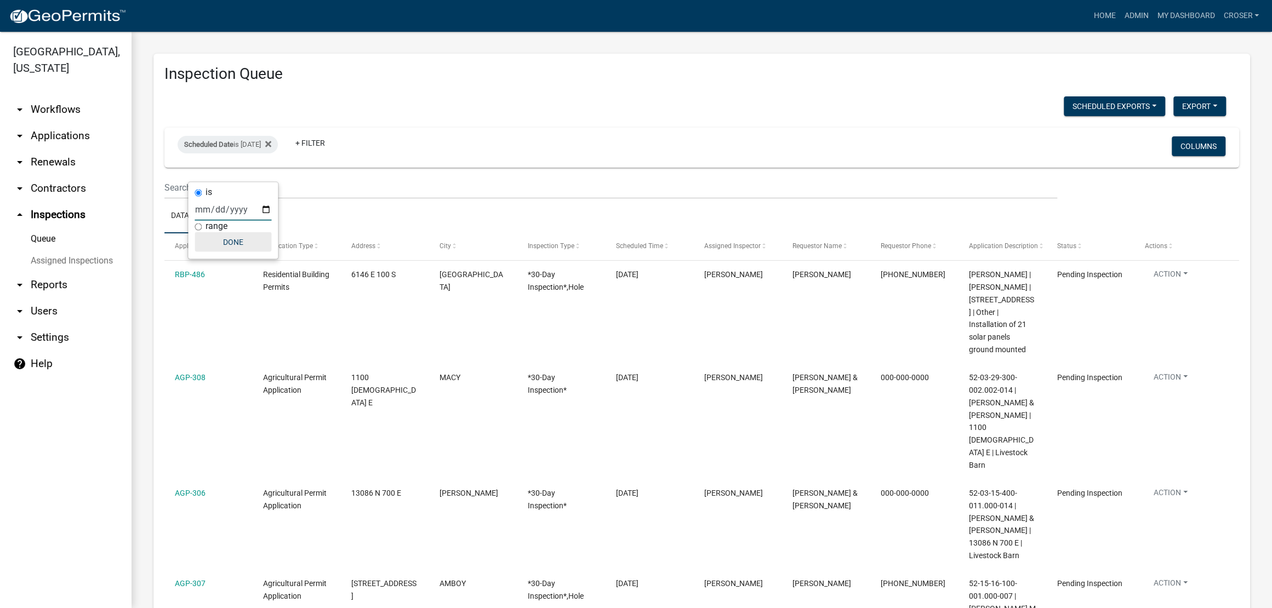
click at [261, 252] on button "Done" at bounding box center [233, 242] width 77 height 20
